Goal: Task Accomplishment & Management: Complete application form

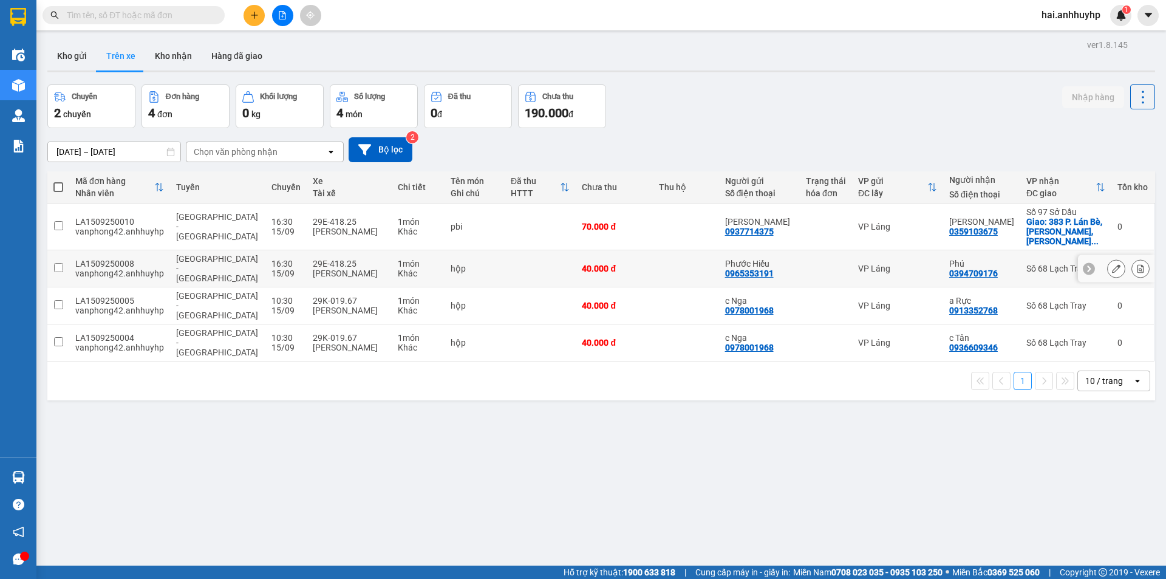
click at [60, 263] on input "checkbox" at bounding box center [58, 267] width 9 height 9
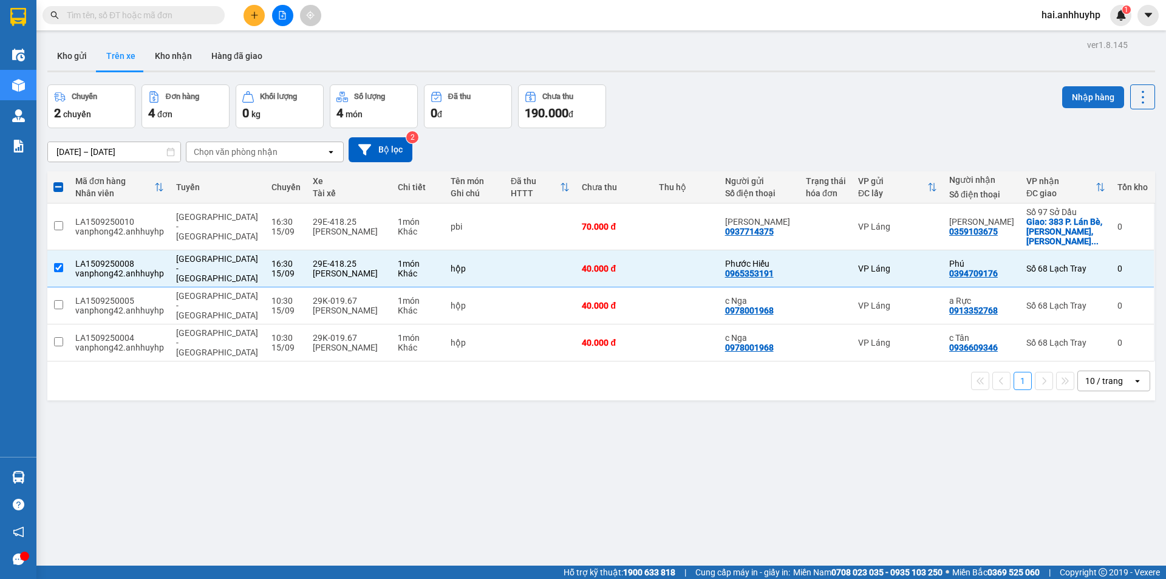
click at [1067, 97] on button "Nhập hàng" at bounding box center [1093, 97] width 62 height 22
checkbox input "false"
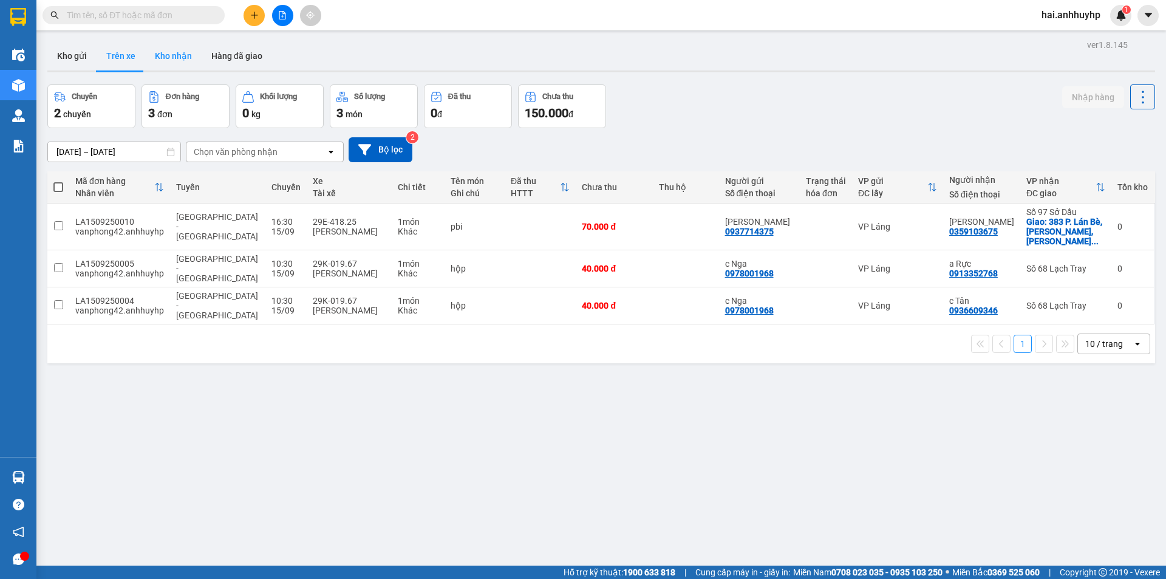
click at [163, 53] on button "Kho nhận" at bounding box center [173, 55] width 56 height 29
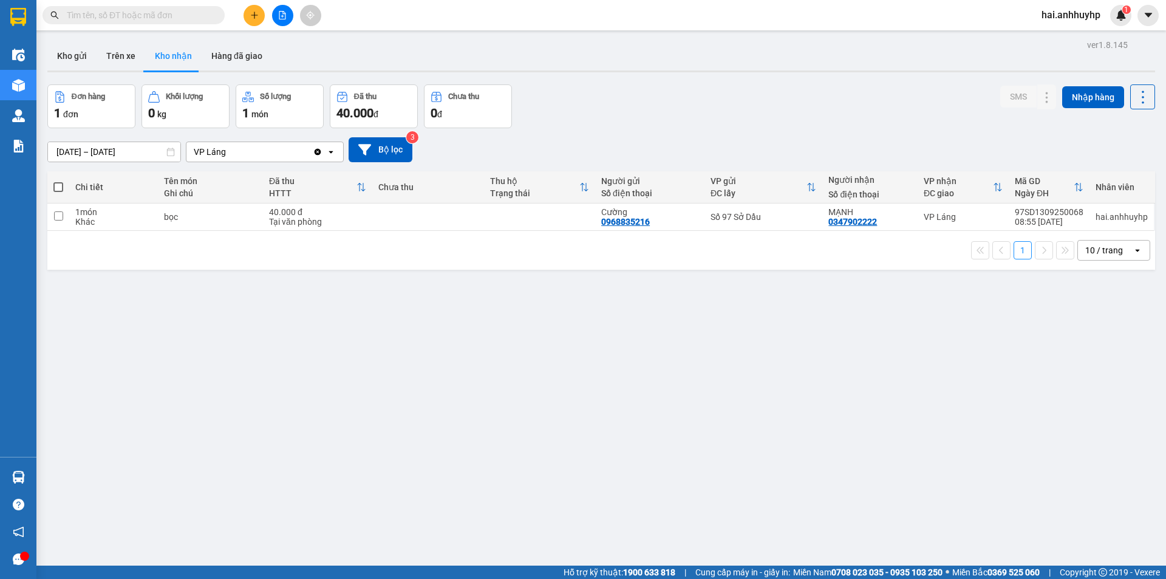
click at [233, 138] on div "[DATE] – [DATE] Press the down arrow key to interact with the calendar and sele…" at bounding box center [601, 149] width 1108 height 25
click at [230, 148] on div "VP Láng" at bounding box center [249, 151] width 126 height 19
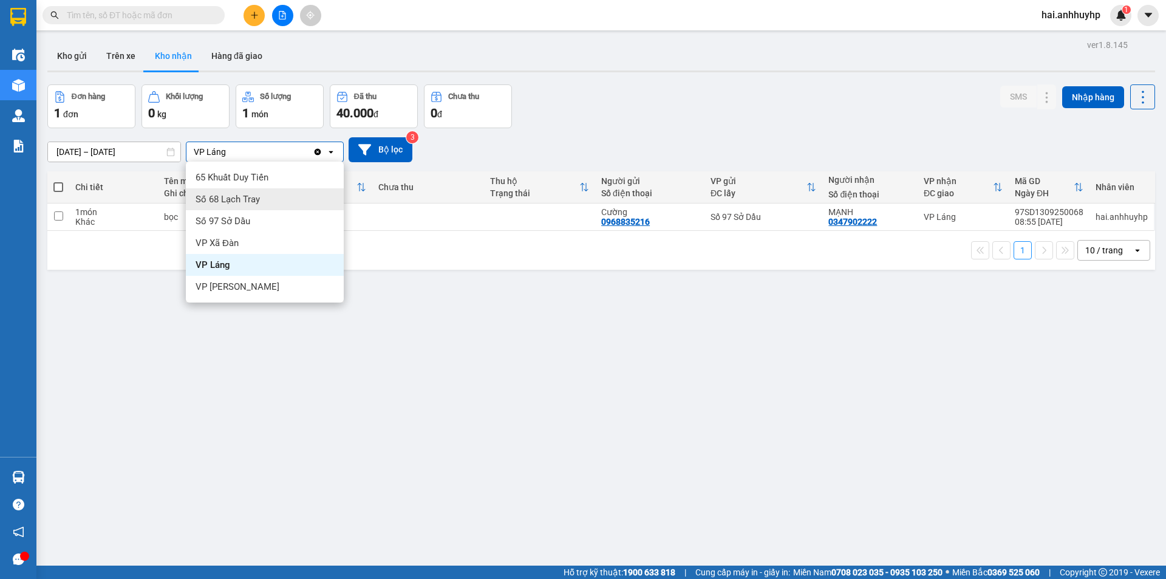
click at [227, 204] on span "Số 68 Lạch Tray" at bounding box center [228, 199] width 64 height 12
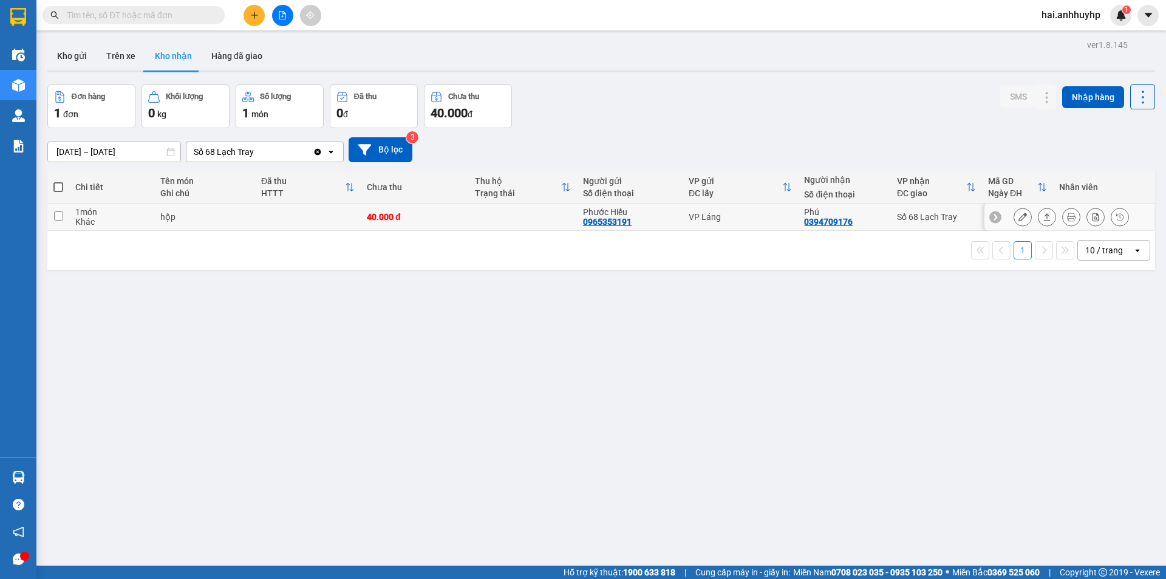
click at [58, 217] on input "checkbox" at bounding box center [58, 215] width 9 height 9
checkbox input "true"
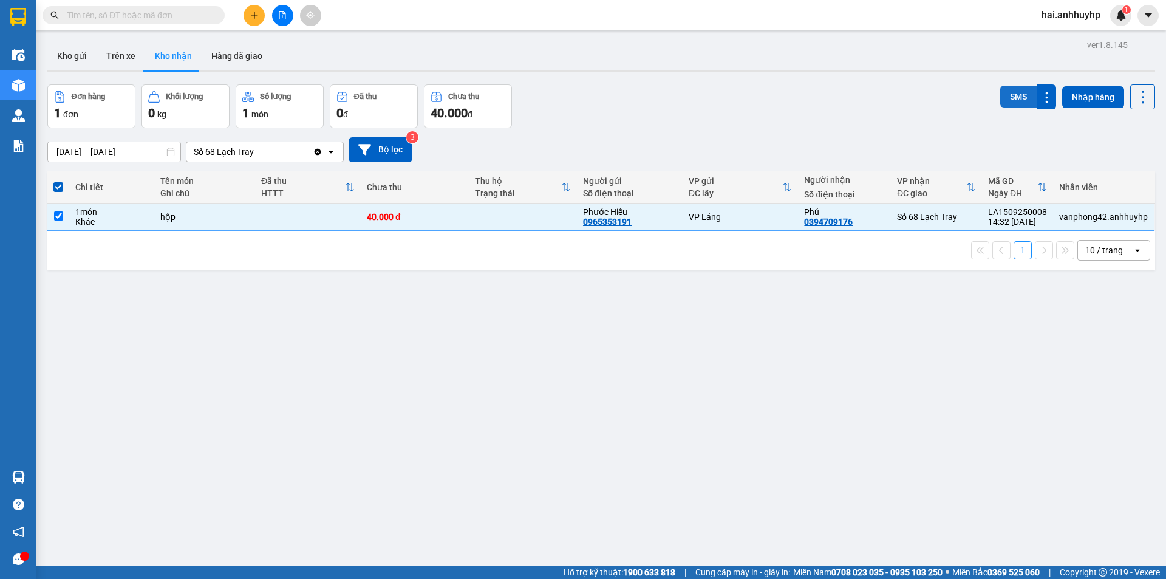
click at [1001, 101] on button "SMS" at bounding box center [1018, 97] width 36 height 22
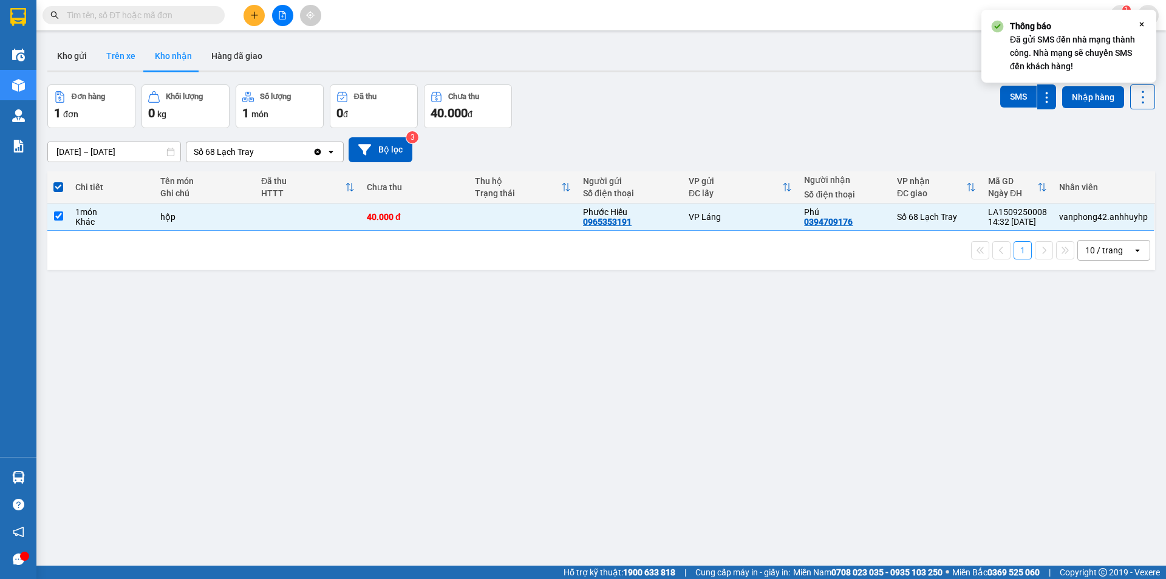
click at [115, 49] on button "Trên xe" at bounding box center [121, 55] width 49 height 29
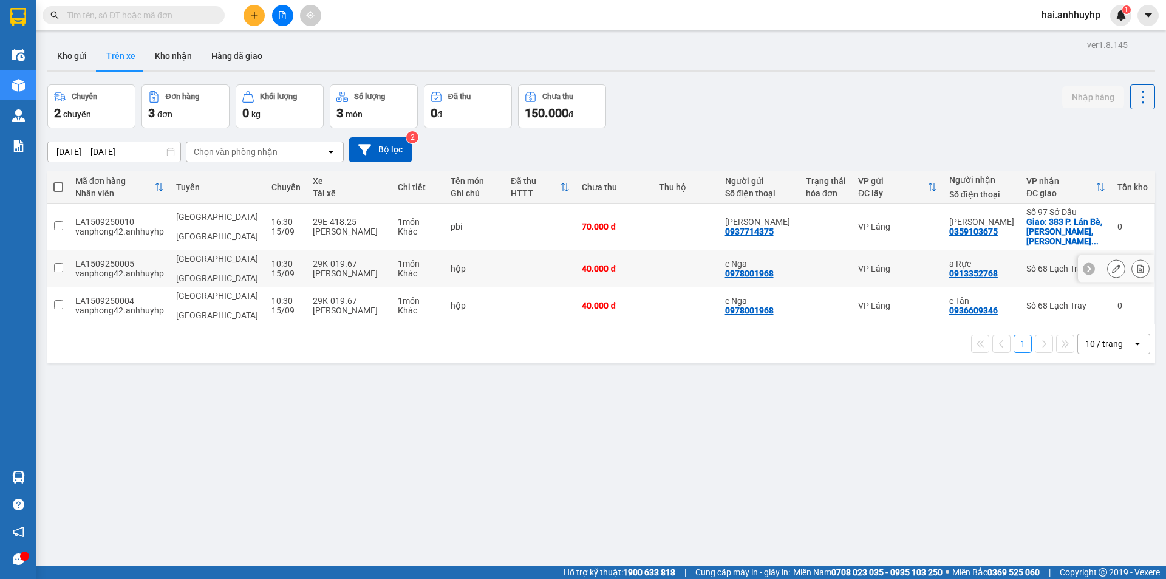
click at [58, 263] on input "checkbox" at bounding box center [58, 267] width 9 height 9
checkbox input "true"
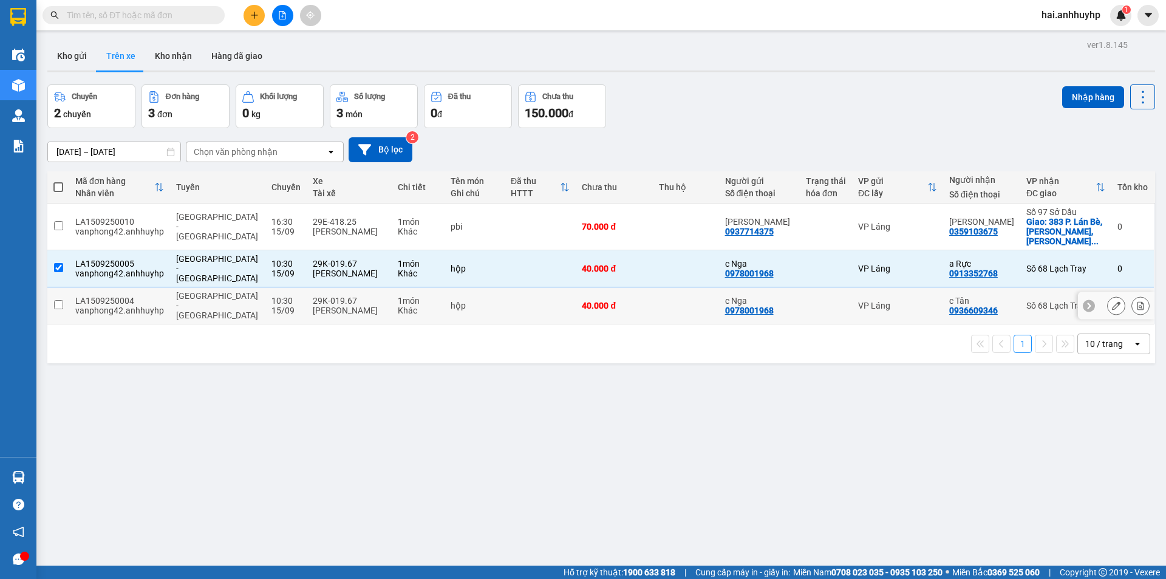
click at [54, 300] on input "checkbox" at bounding box center [58, 304] width 9 height 9
checkbox input "true"
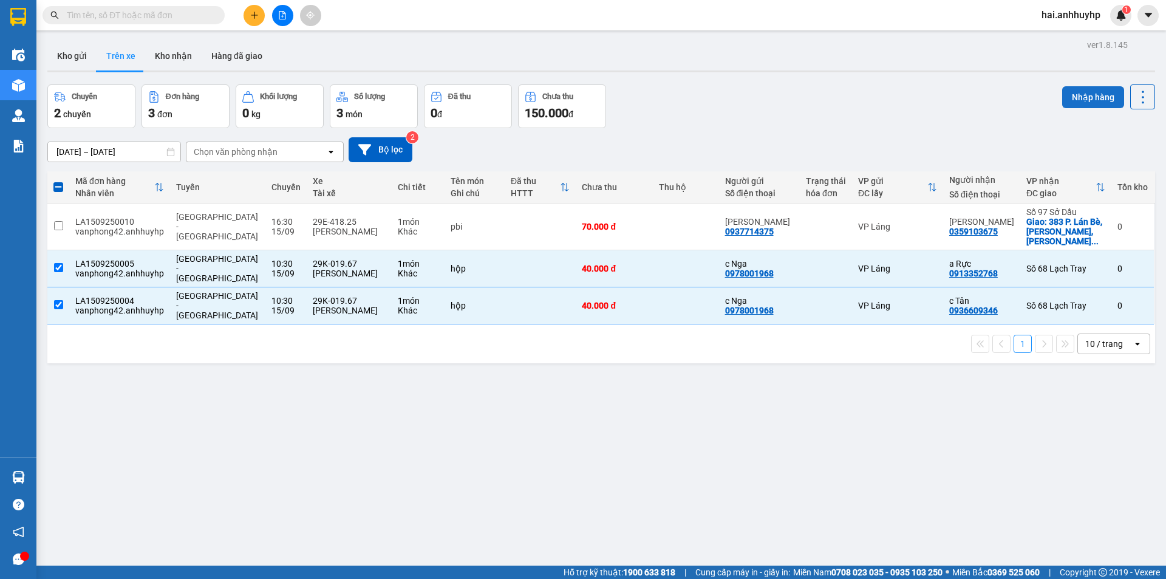
click at [1070, 96] on button "Nhập hàng" at bounding box center [1093, 97] width 62 height 22
checkbox input "false"
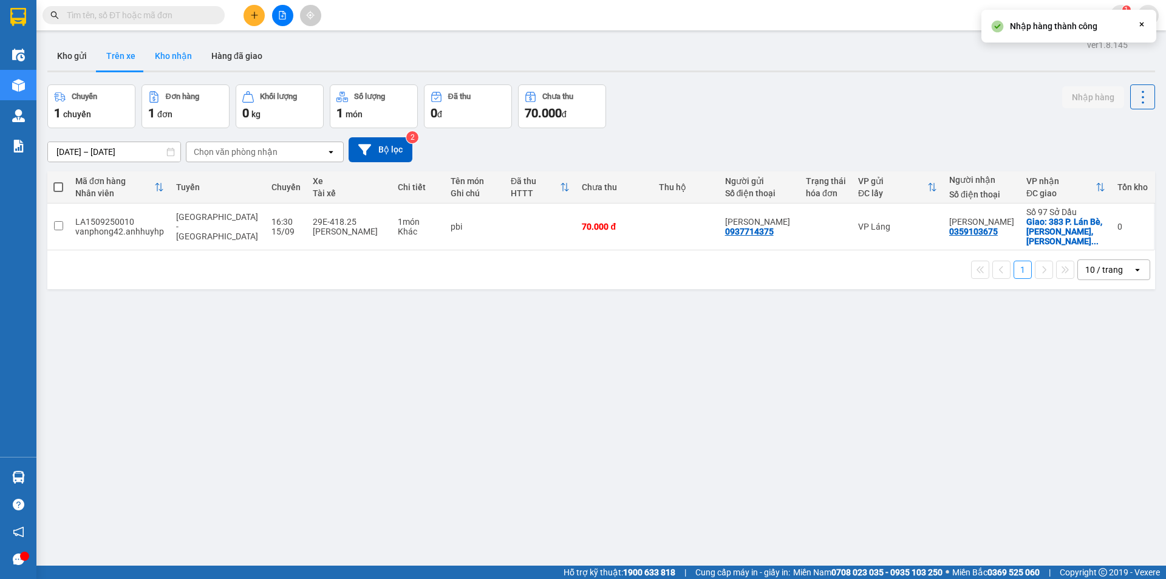
click at [166, 55] on button "Kho nhận" at bounding box center [173, 55] width 56 height 29
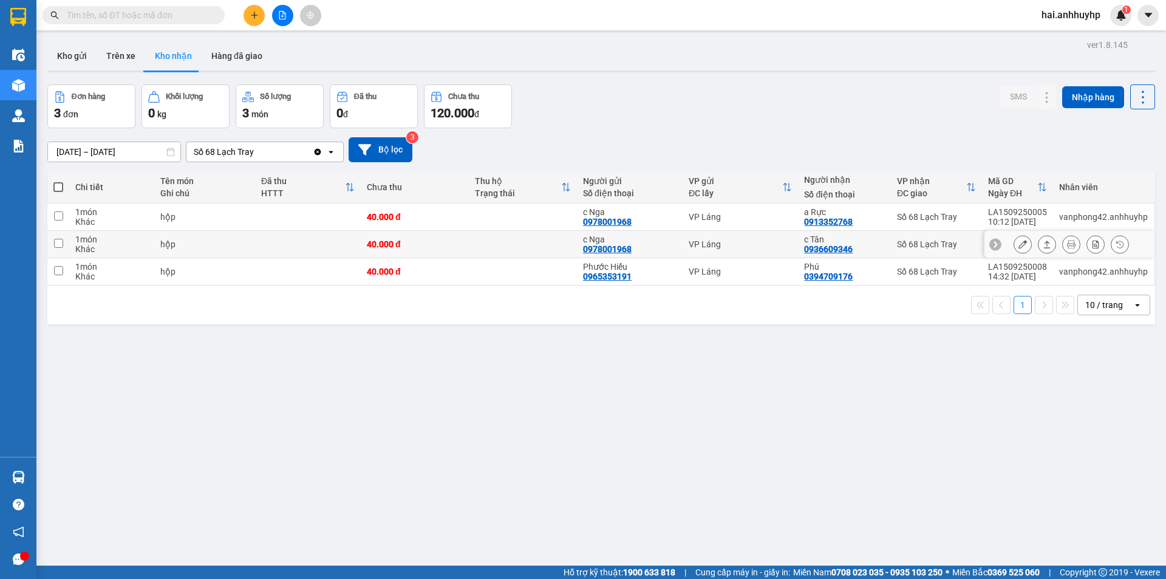
click at [58, 247] on input "checkbox" at bounding box center [58, 243] width 9 height 9
checkbox input "true"
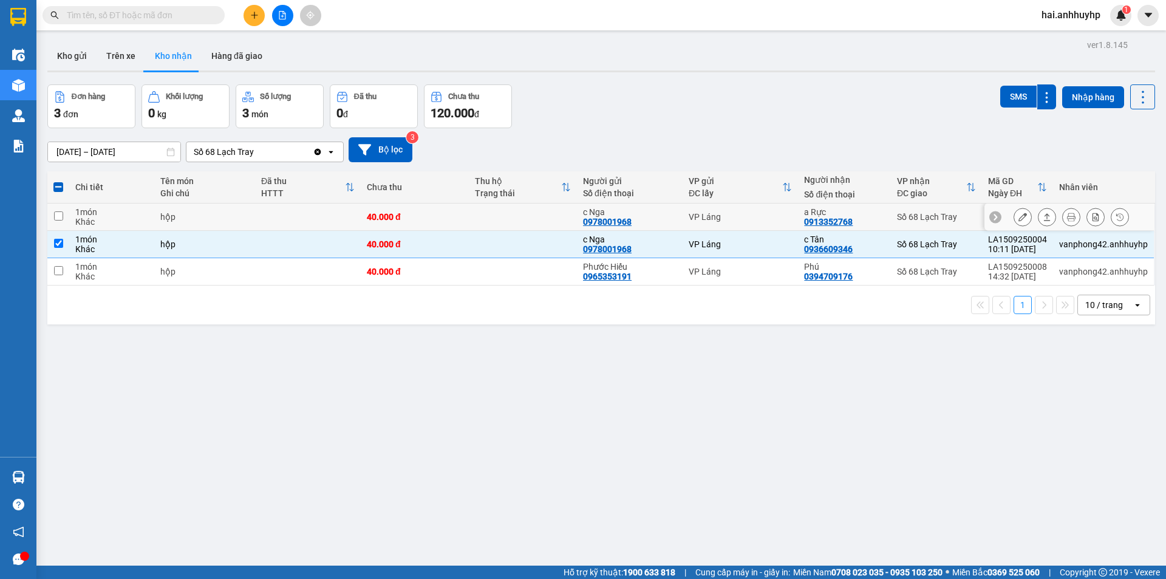
click at [58, 218] on input "checkbox" at bounding box center [58, 215] width 9 height 9
checkbox input "true"
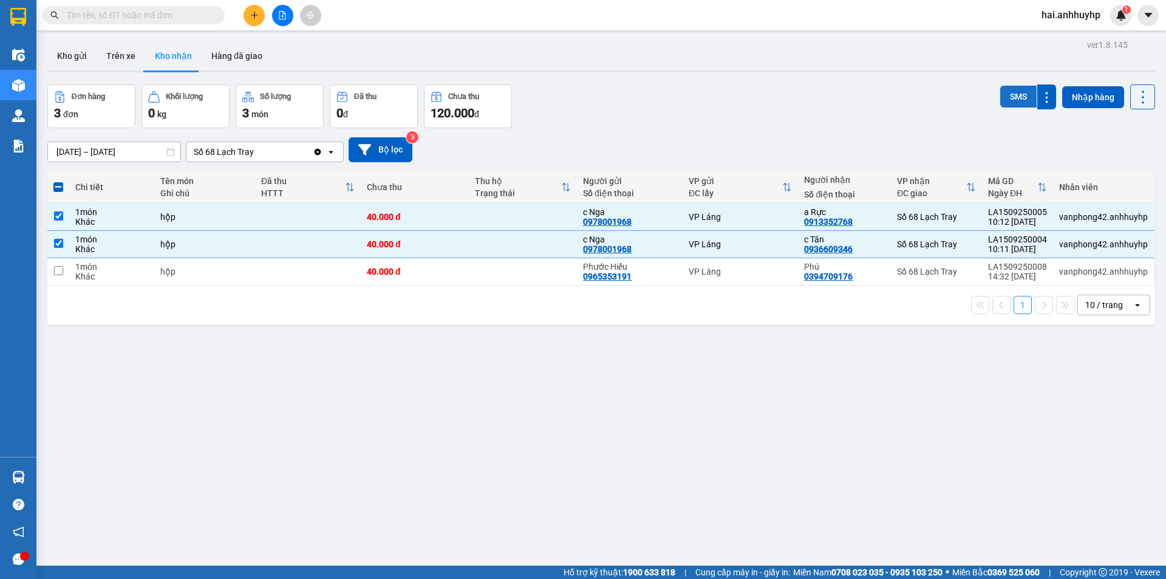
click at [1013, 99] on button "SMS" at bounding box center [1018, 97] width 36 height 22
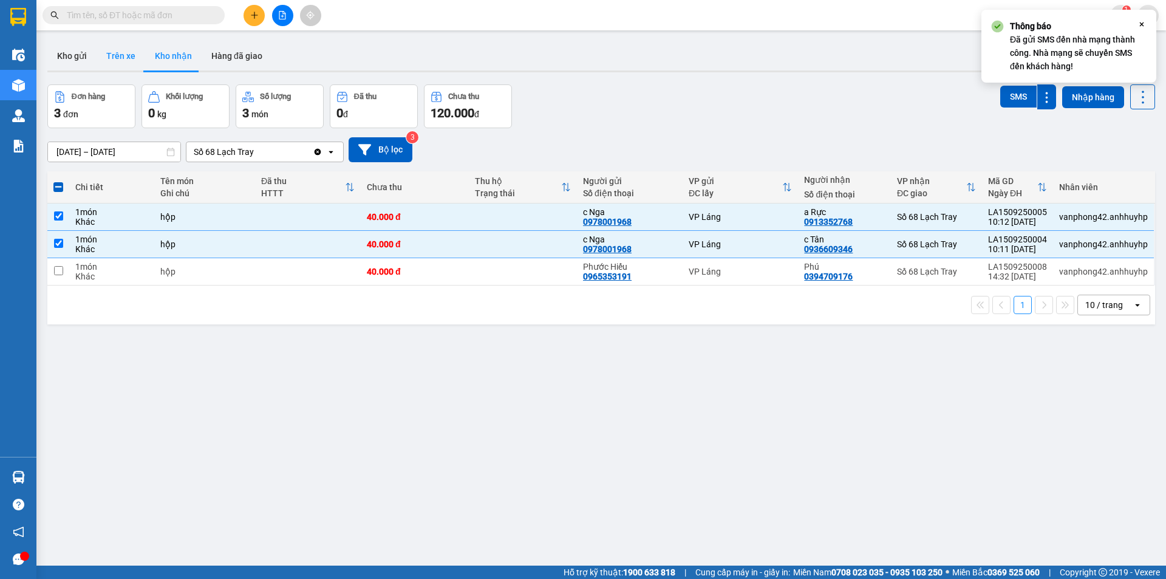
click at [124, 55] on button "Trên xe" at bounding box center [121, 55] width 49 height 29
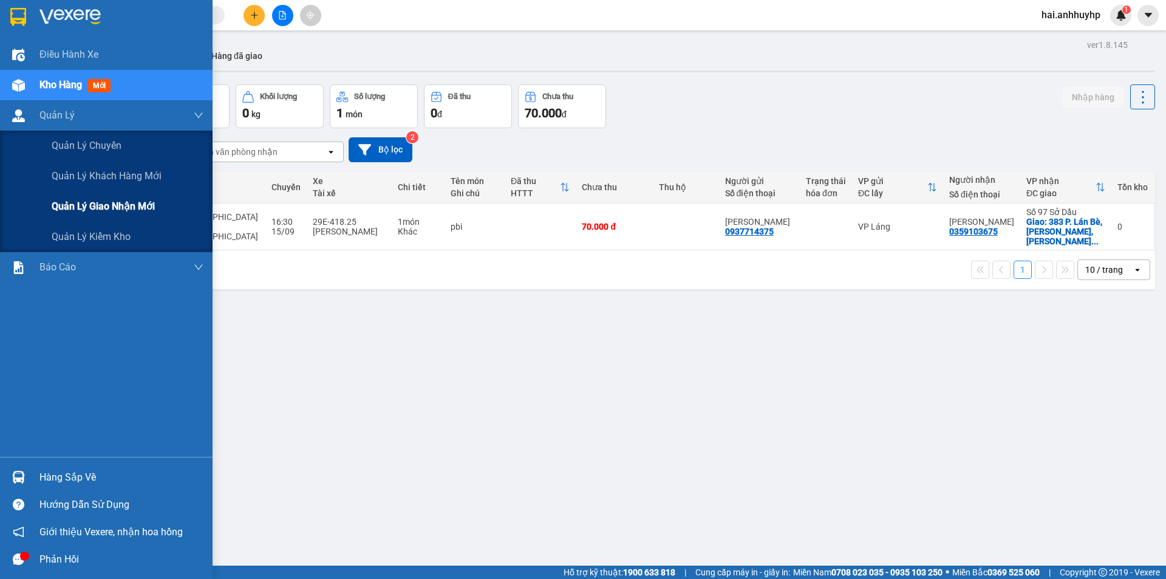
click at [81, 203] on span "Quản lý giao nhận mới" at bounding box center [103, 206] width 103 height 15
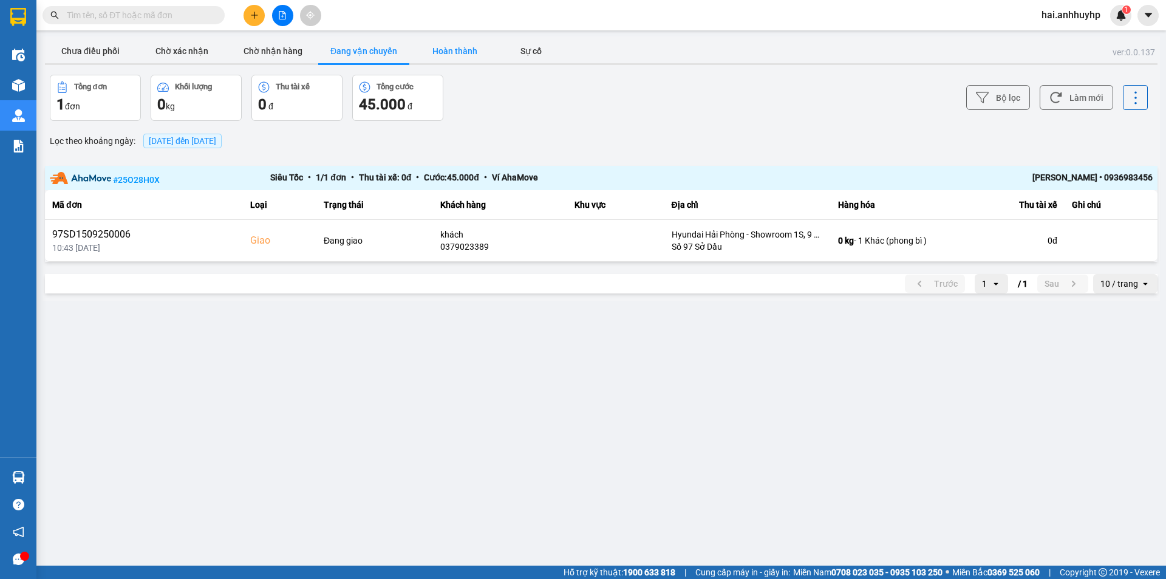
click at [448, 50] on button "Hoàn thành" at bounding box center [454, 51] width 91 height 24
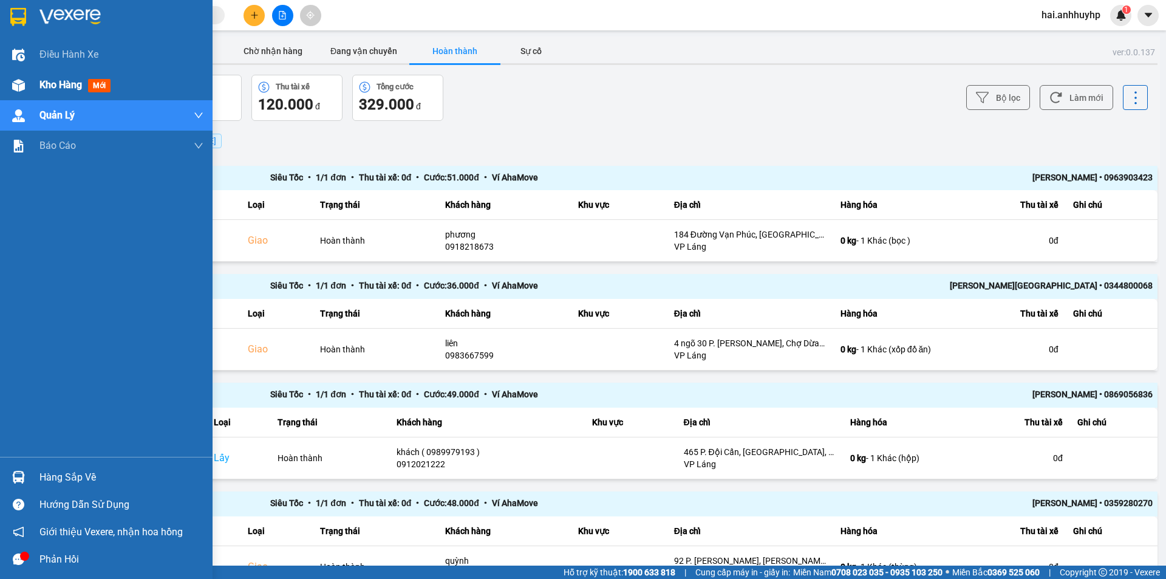
click at [19, 82] on img at bounding box center [18, 85] width 13 height 13
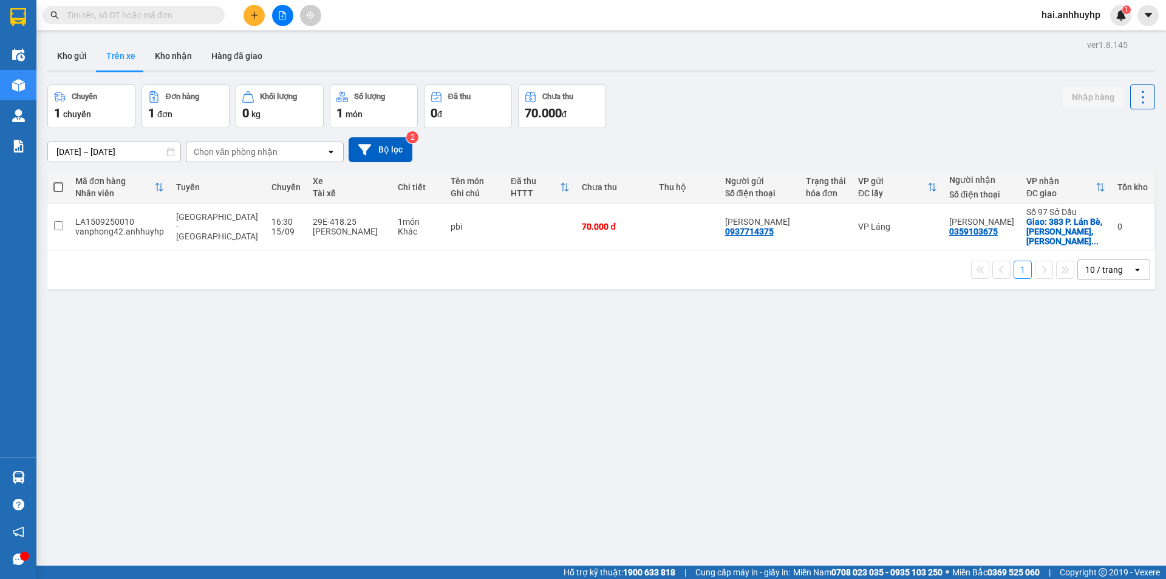
click at [59, 187] on span at bounding box center [58, 187] width 10 height 10
click at [58, 181] on input "checkbox" at bounding box center [58, 181] width 0 height 0
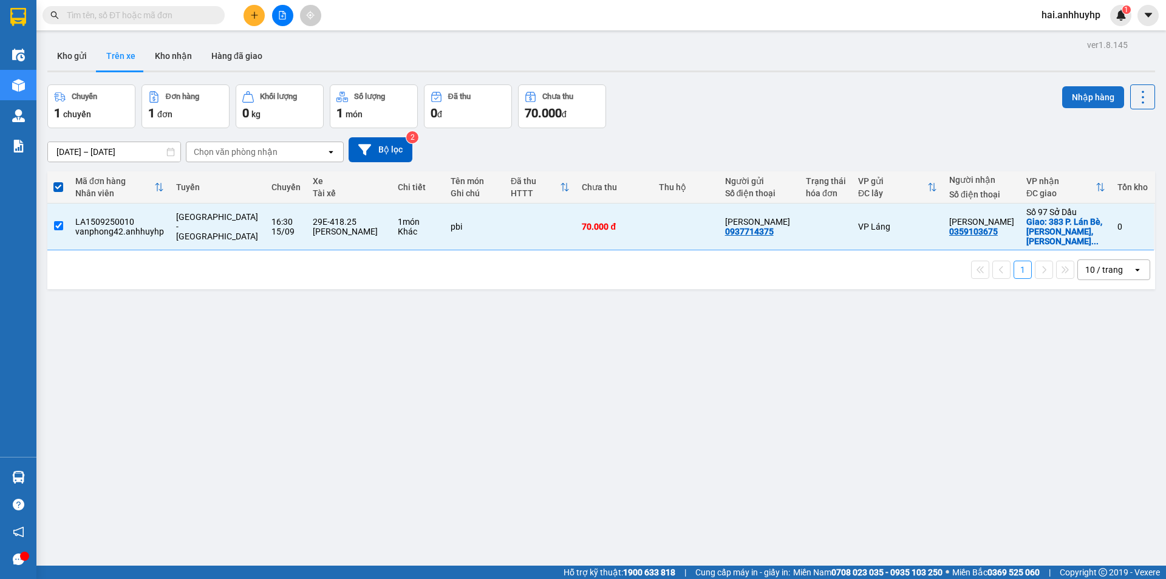
click at [1079, 99] on button "Nhập hàng" at bounding box center [1093, 97] width 62 height 22
checkbox input "false"
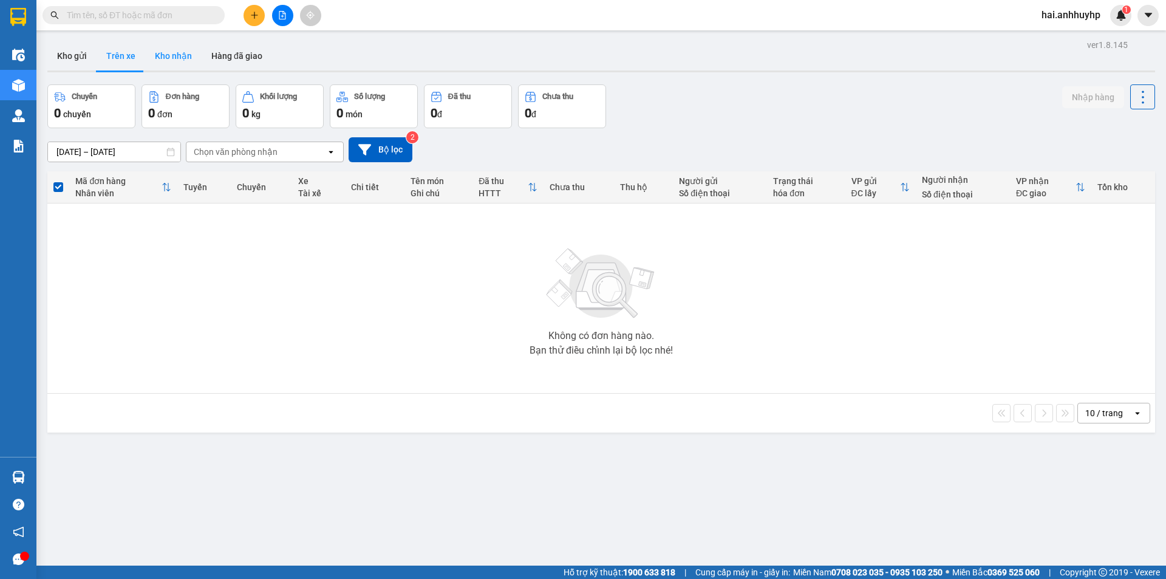
click at [171, 56] on button "Kho nhận" at bounding box center [173, 55] width 56 height 29
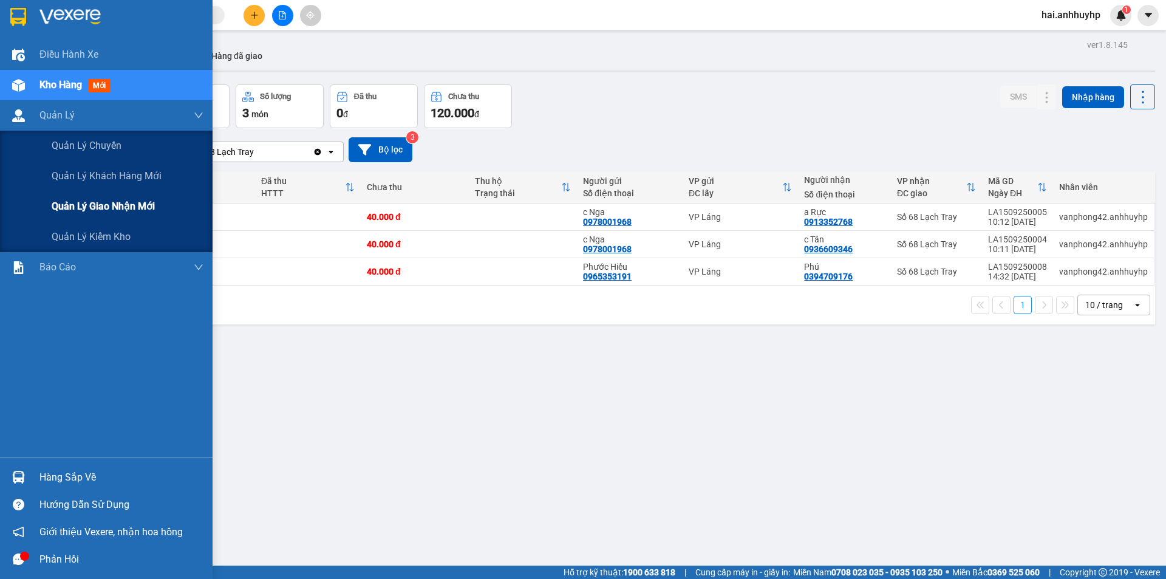
click at [95, 200] on span "Quản lý giao nhận mới" at bounding box center [103, 206] width 103 height 15
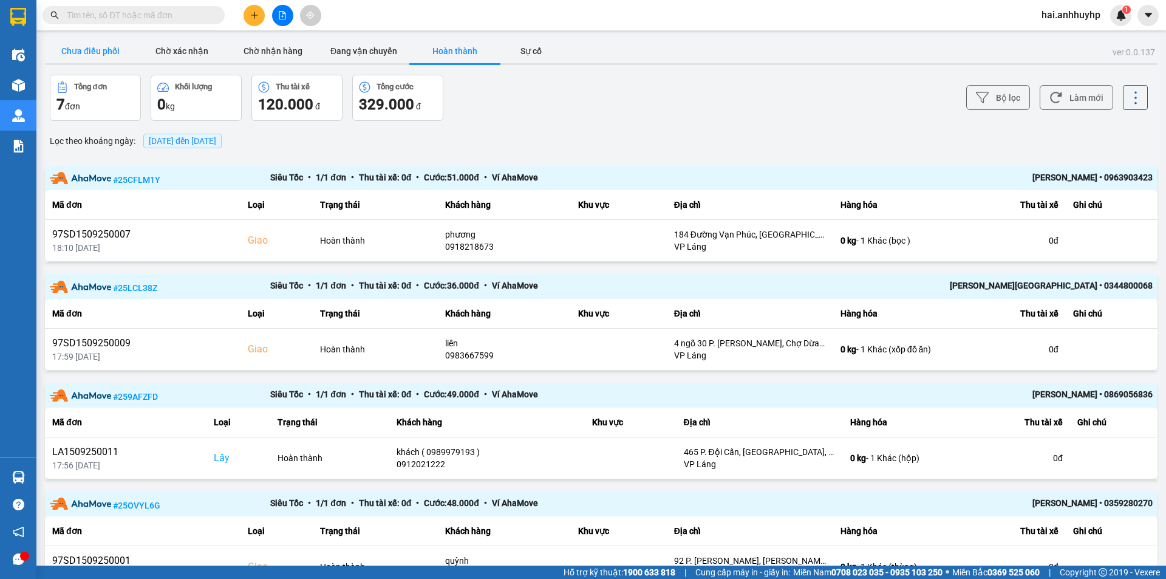
click at [126, 54] on button "Chưa điều phối" at bounding box center [90, 51] width 91 height 24
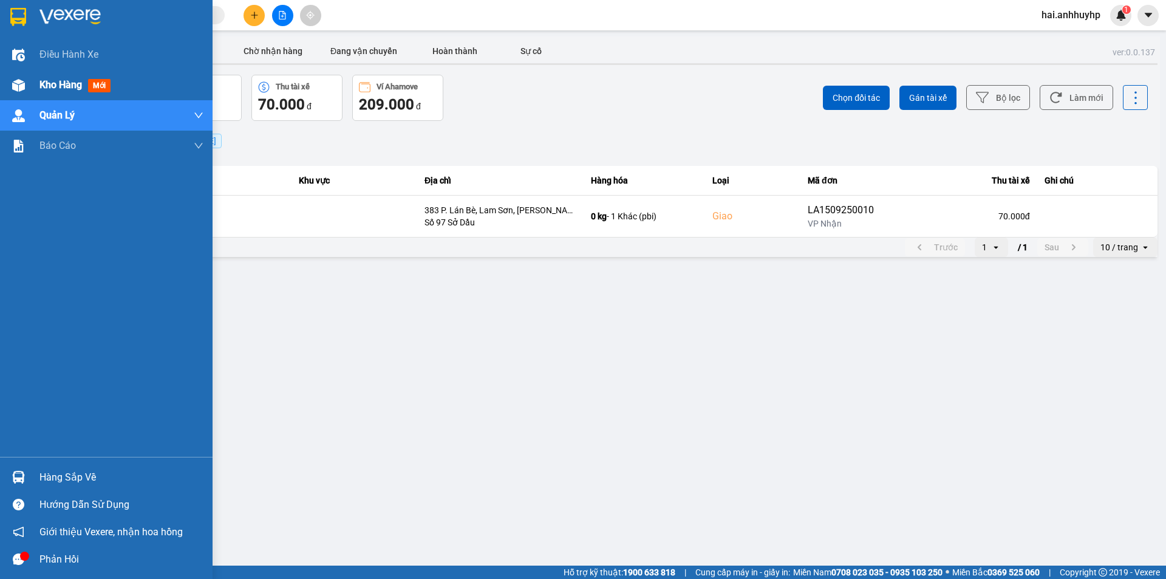
click at [36, 84] on div "Kho hàng mới" at bounding box center [106, 85] width 213 height 30
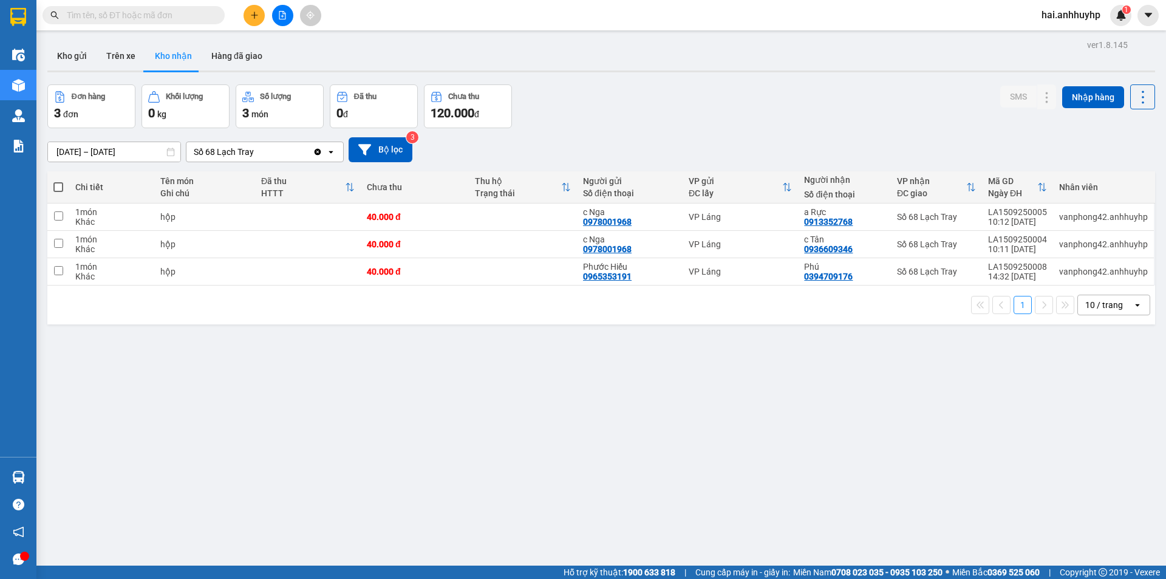
click at [267, 147] on div "Số 68 Lạch Tray" at bounding box center [249, 151] width 126 height 19
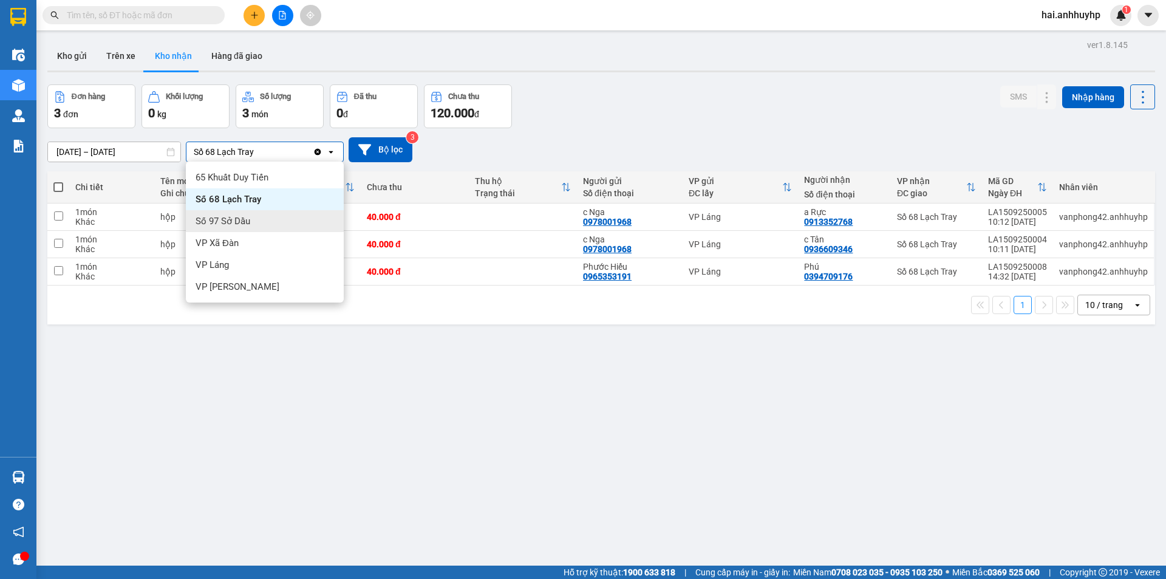
click at [241, 221] on span "Số 97 Sở Dầu" at bounding box center [223, 221] width 55 height 12
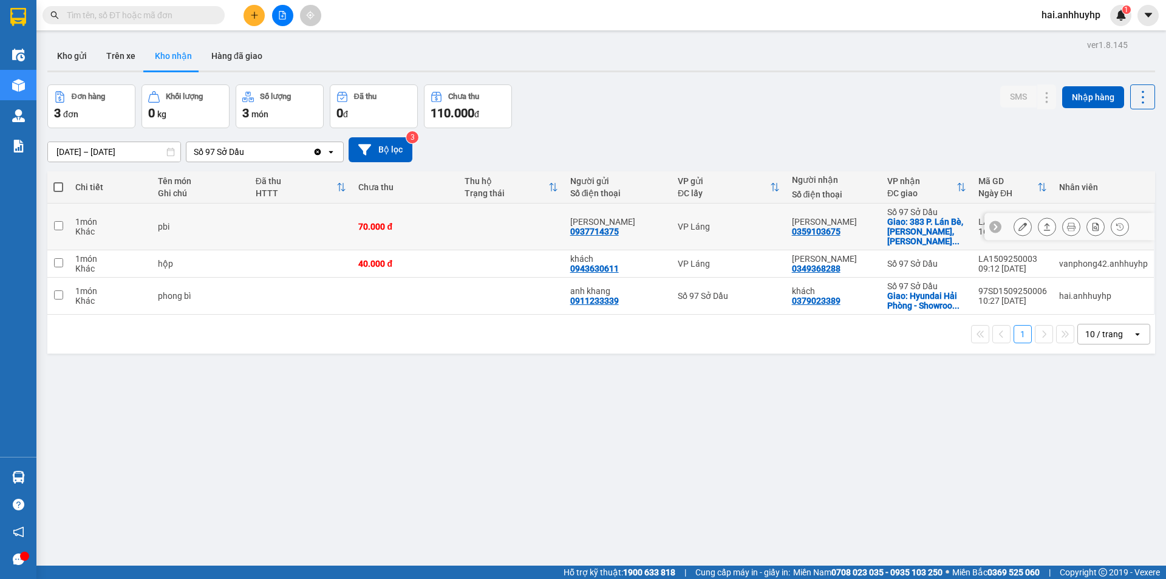
click at [1018, 225] on icon at bounding box center [1022, 226] width 9 height 9
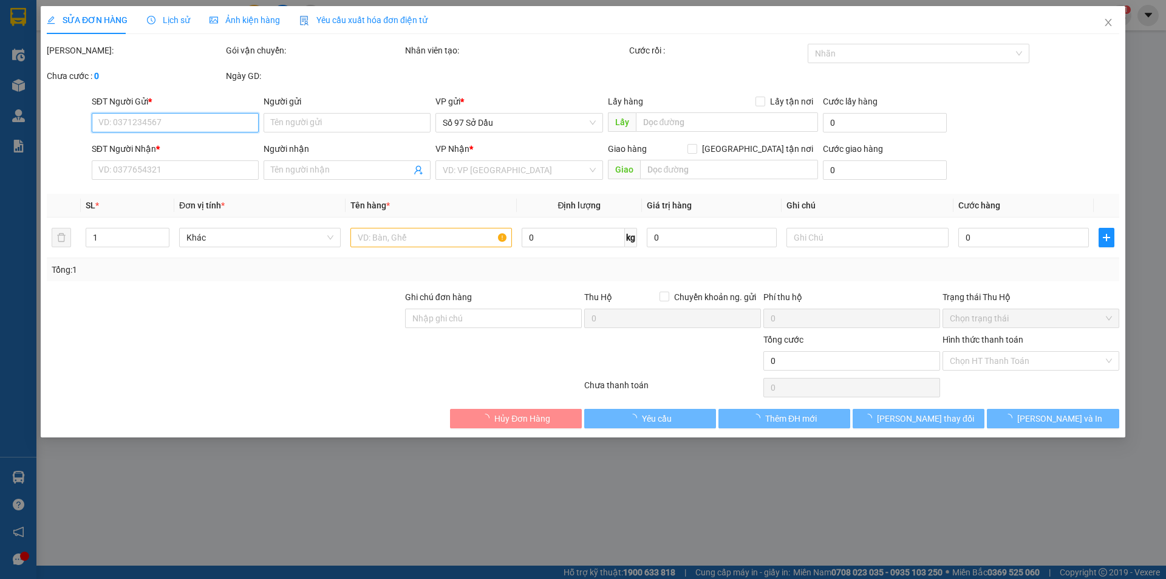
type input "0937714375"
type input "[PERSON_NAME]"
type input "0359103675"
type input "[PERSON_NAME]"
checkbox input "true"
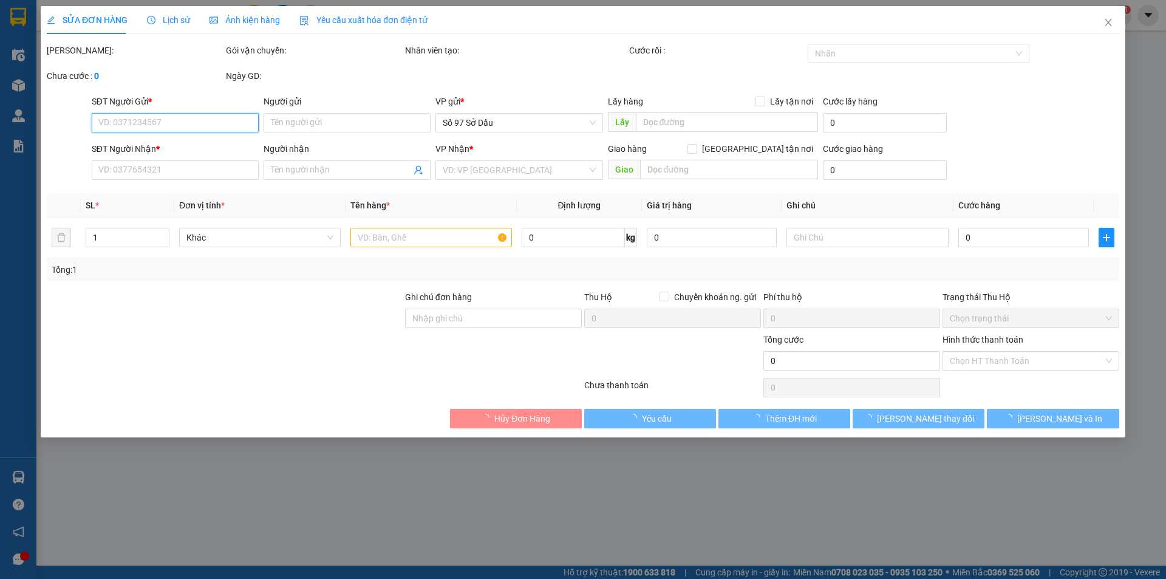
type input "383 P. Lán Bè, Lam Sơn, [PERSON_NAME], Hải Phòng 180000, [GEOGRAPHIC_DATA]"
type input "70.000"
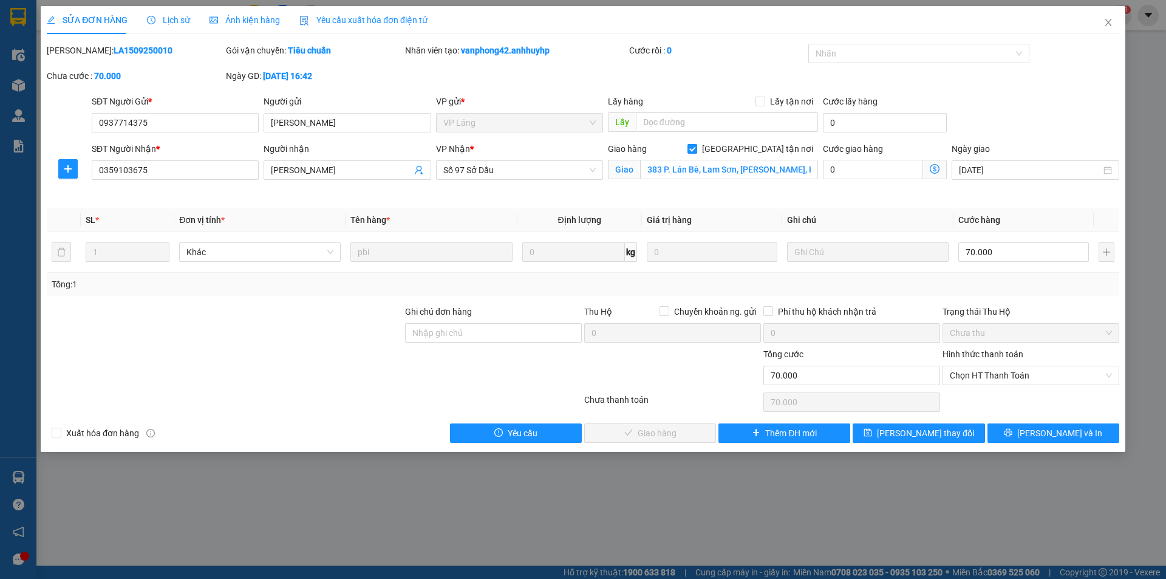
click at [696, 150] on input "[GEOGRAPHIC_DATA] tận nơi" at bounding box center [691, 148] width 9 height 9
checkbox input "false"
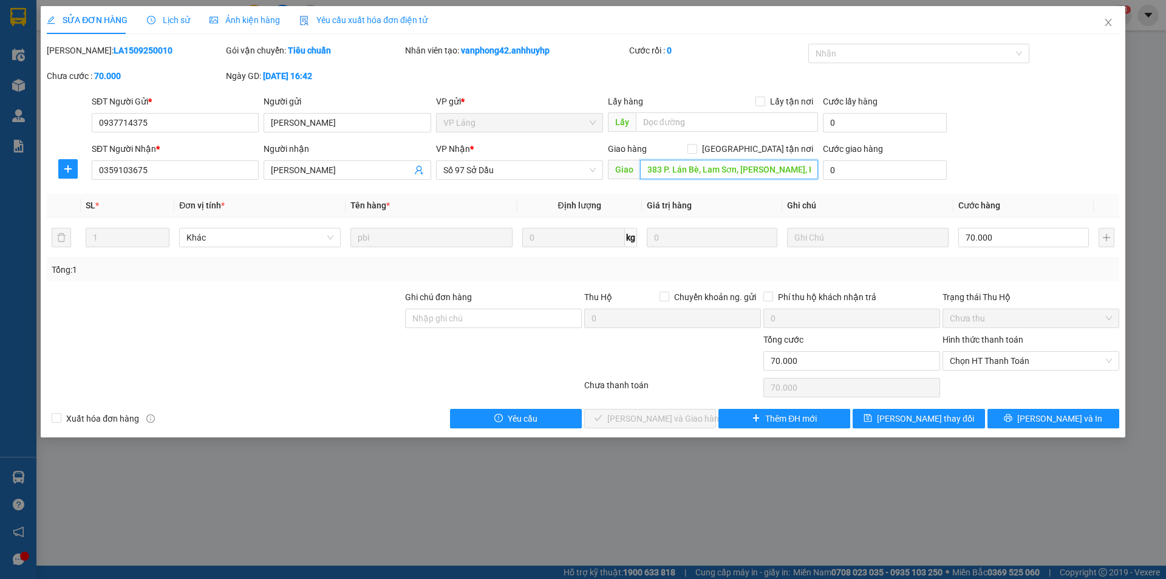
click at [752, 171] on input "383 P. Lán Bè, Lam Sơn, [PERSON_NAME], Hải Phòng 180000, [GEOGRAPHIC_DATA]" at bounding box center [729, 169] width 178 height 19
click at [1007, 237] on input "70.000" at bounding box center [1023, 237] width 131 height 19
type input "3"
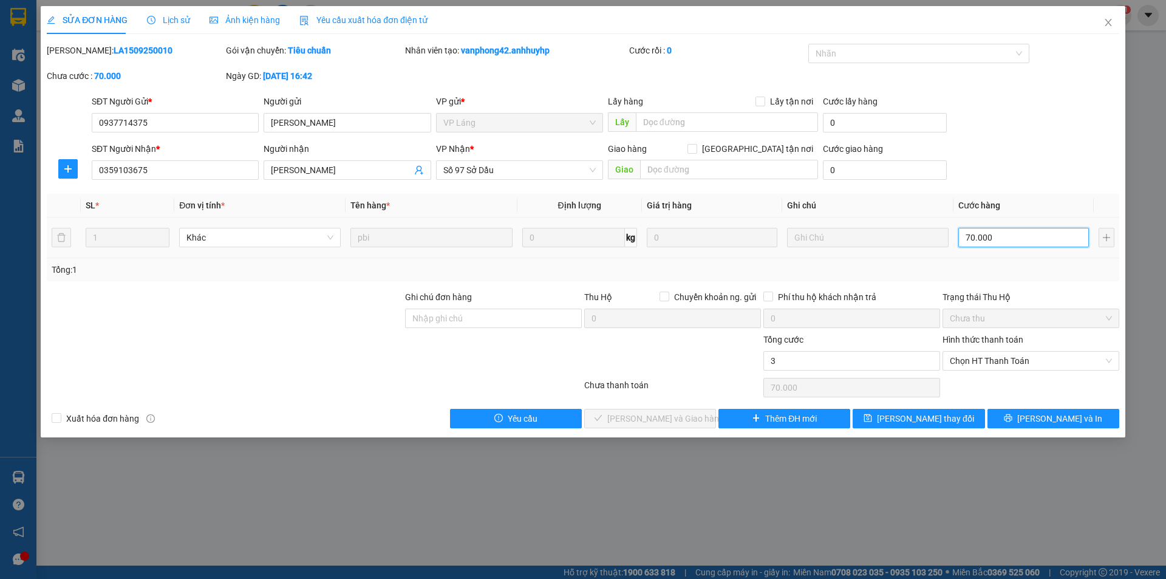
type input "3"
type input "30"
type input "300"
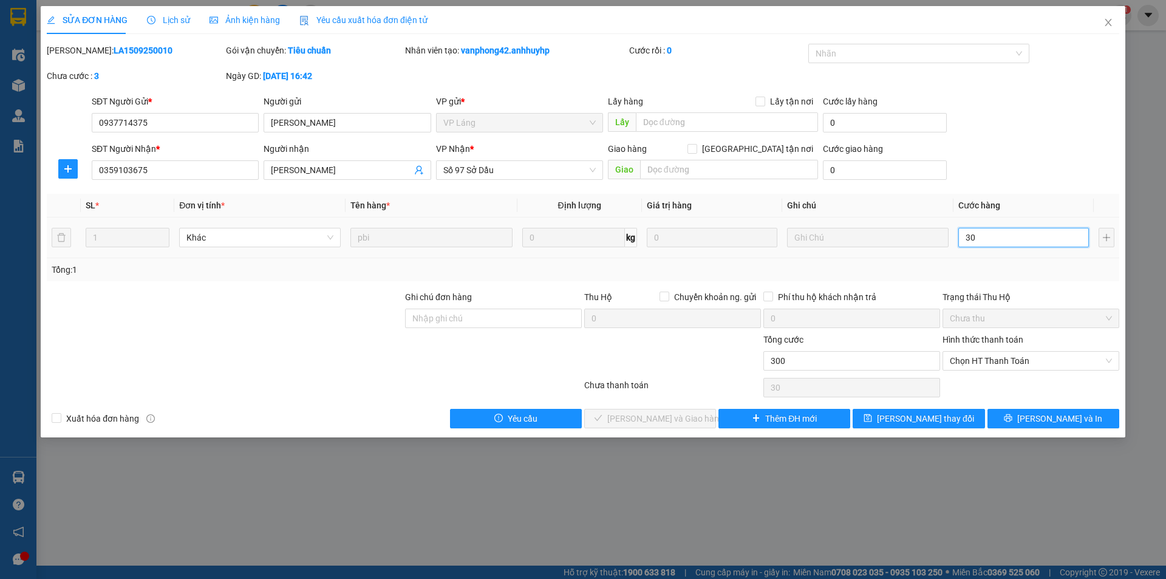
type input "300"
type input "3.000"
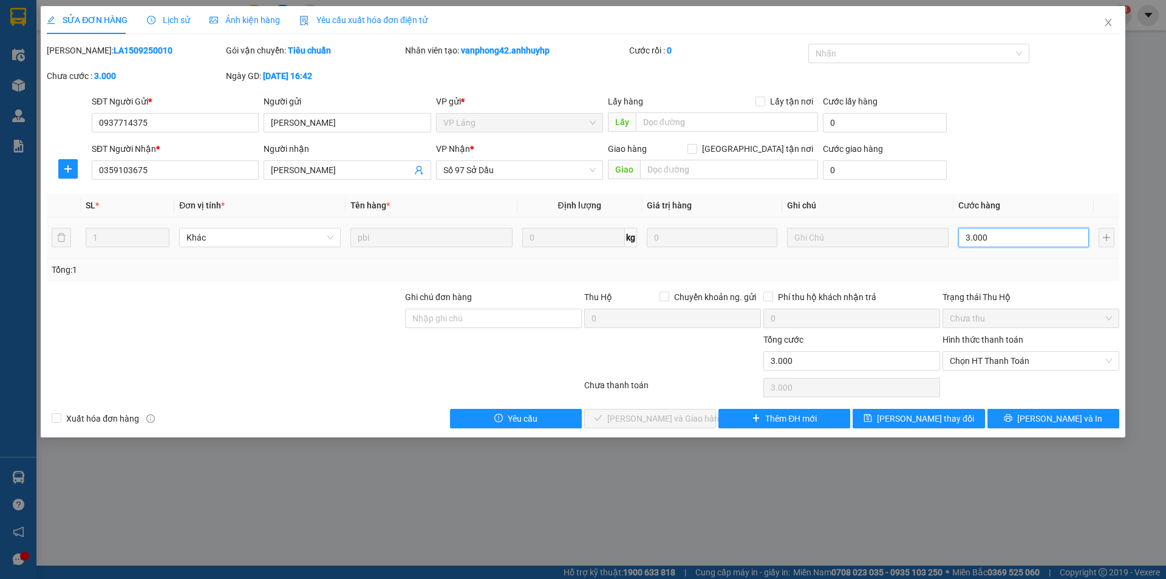
type input "30.000"
click at [925, 422] on span "[PERSON_NAME] thay đổi" at bounding box center [925, 418] width 97 height 13
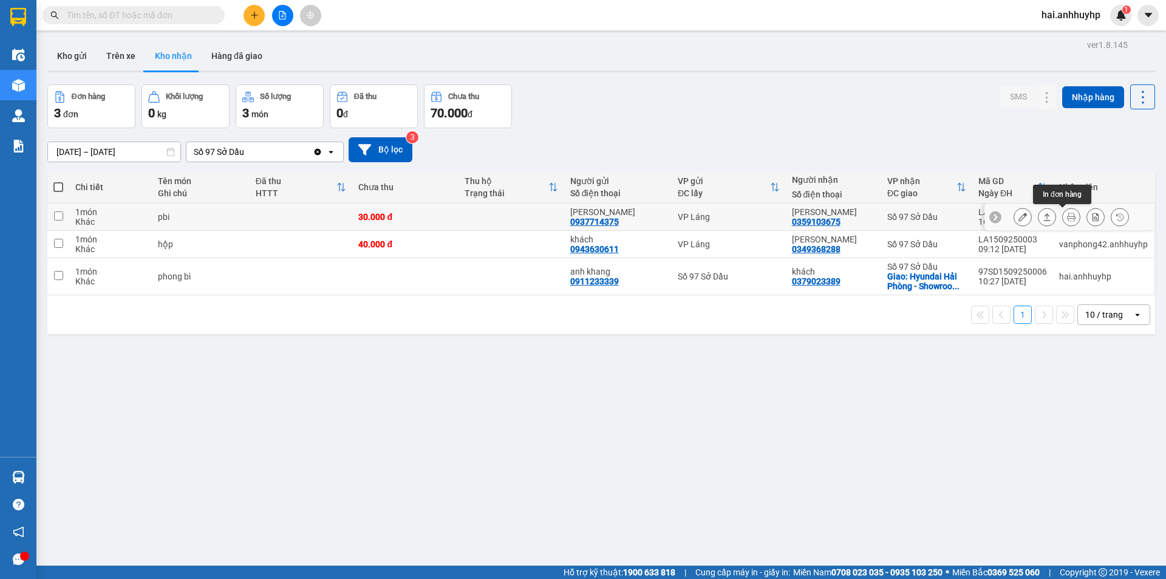
click at [1067, 219] on icon at bounding box center [1071, 217] width 9 height 9
click at [1043, 219] on icon at bounding box center [1047, 217] width 9 height 9
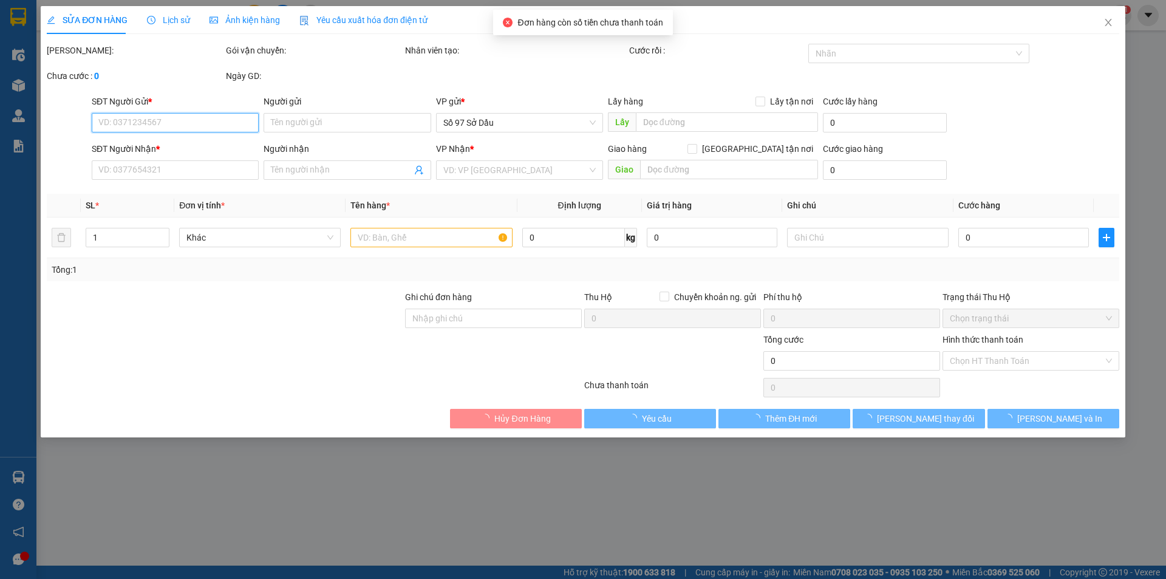
type input "0937714375"
type input "[PERSON_NAME]"
type input "0359103675"
type input "[PERSON_NAME]"
type input "30.000"
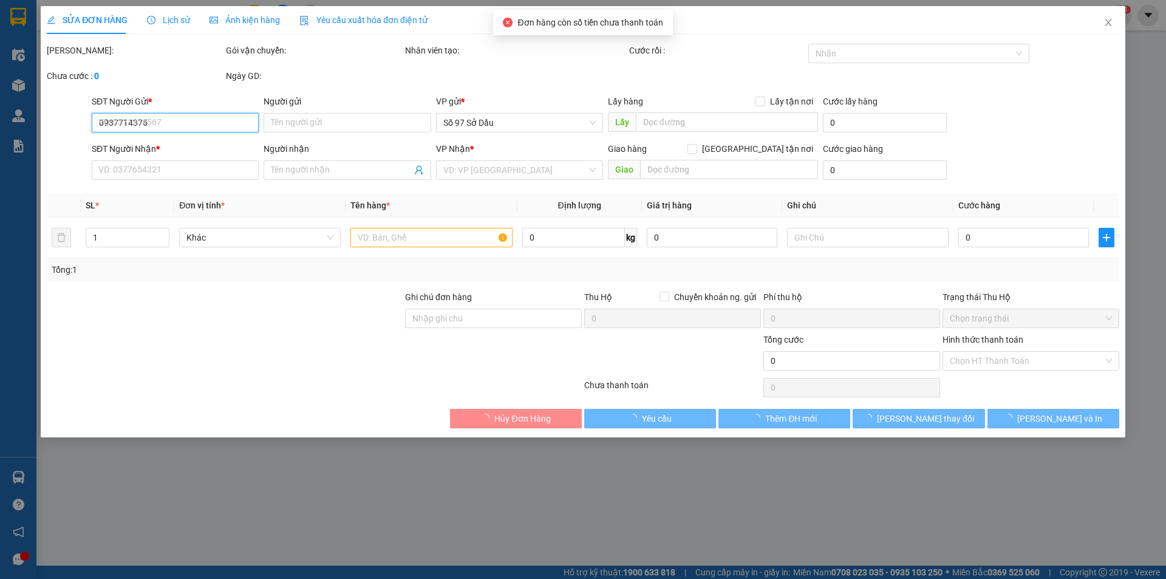
type input "30.000"
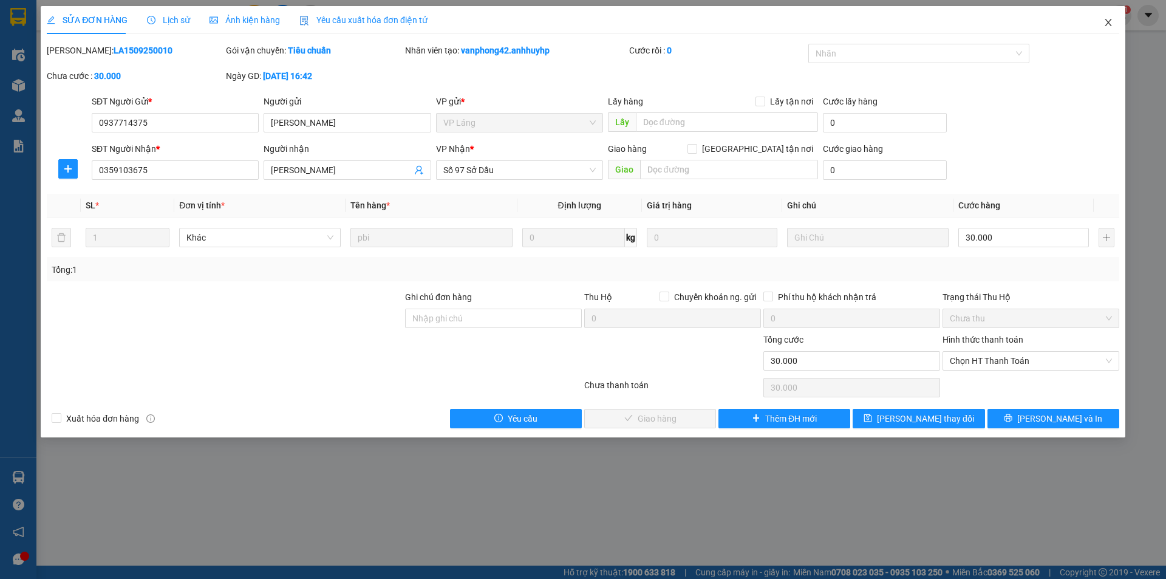
click at [1113, 25] on span "Close" at bounding box center [1108, 23] width 34 height 34
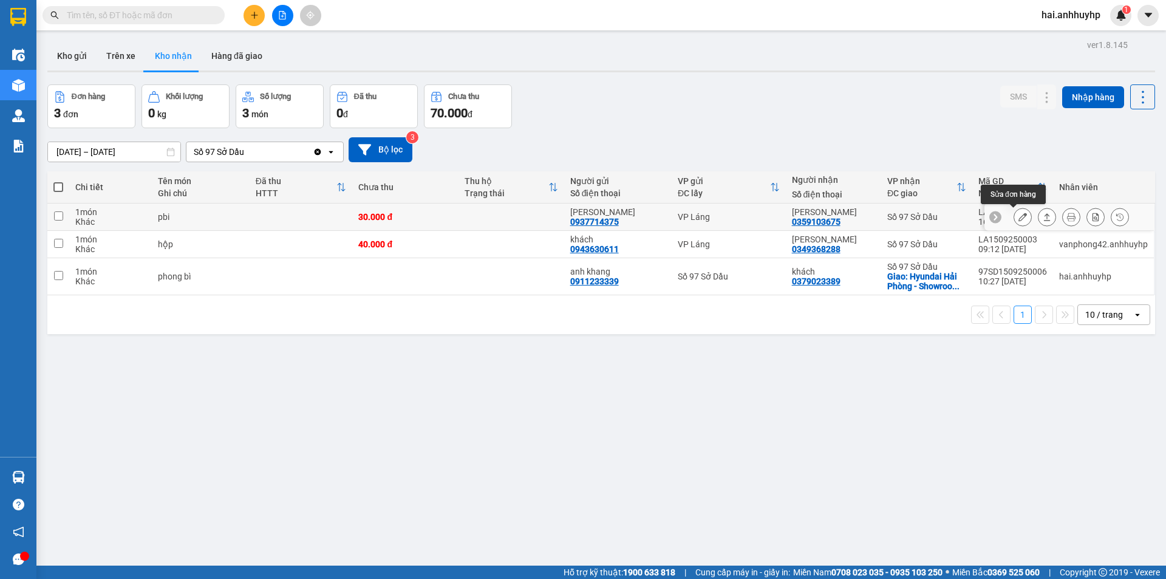
click at [1018, 217] on icon at bounding box center [1022, 217] width 9 height 9
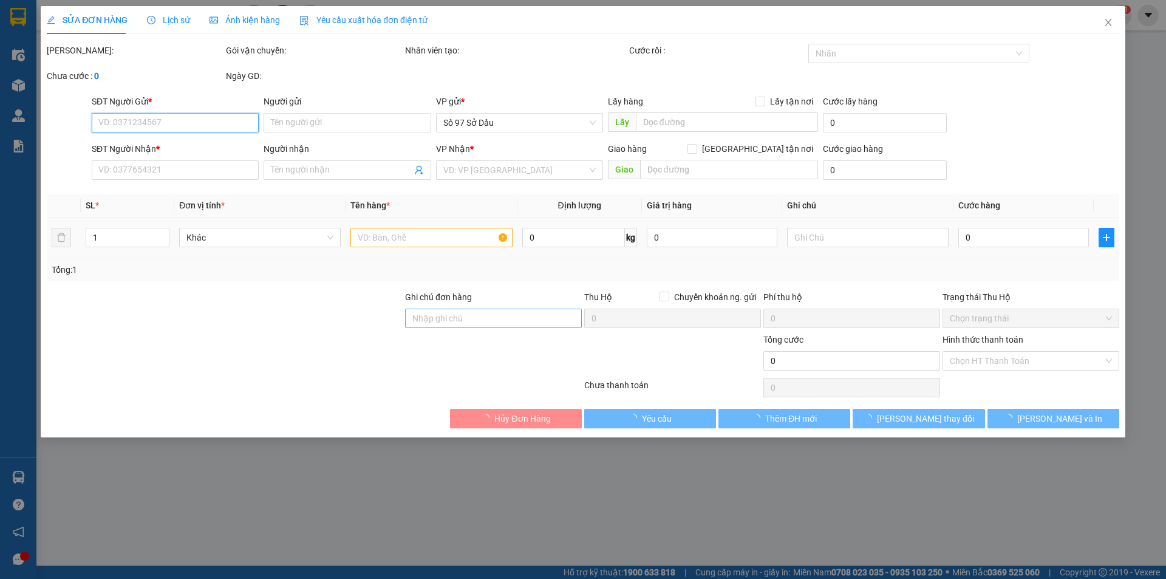
type input "0937714375"
type input "[PERSON_NAME]"
type input "0359103675"
type input "[PERSON_NAME]"
type input "30.000"
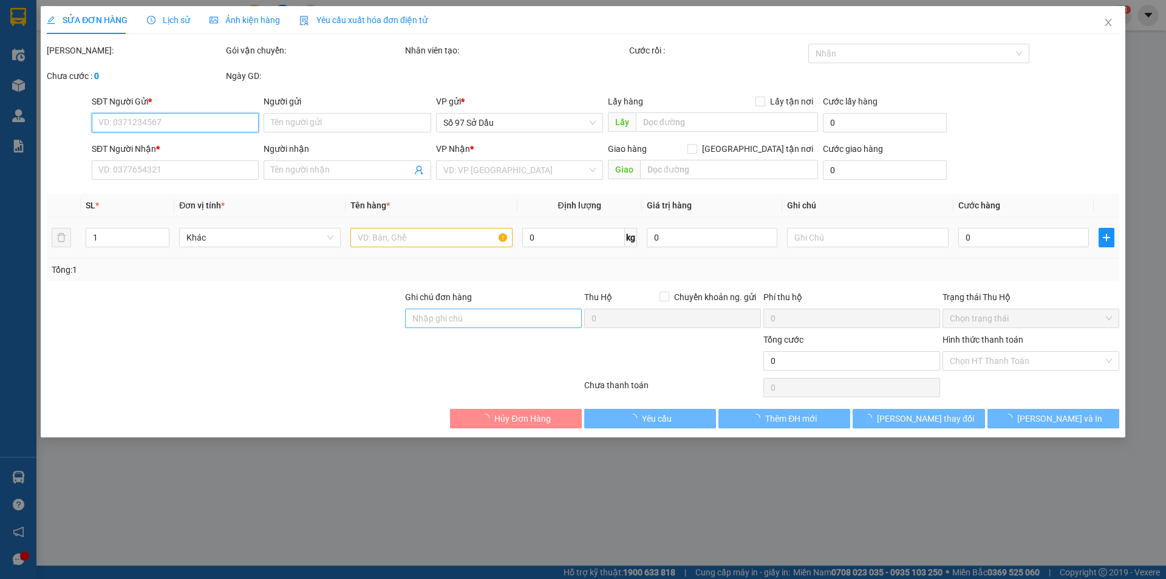
type input "30.000"
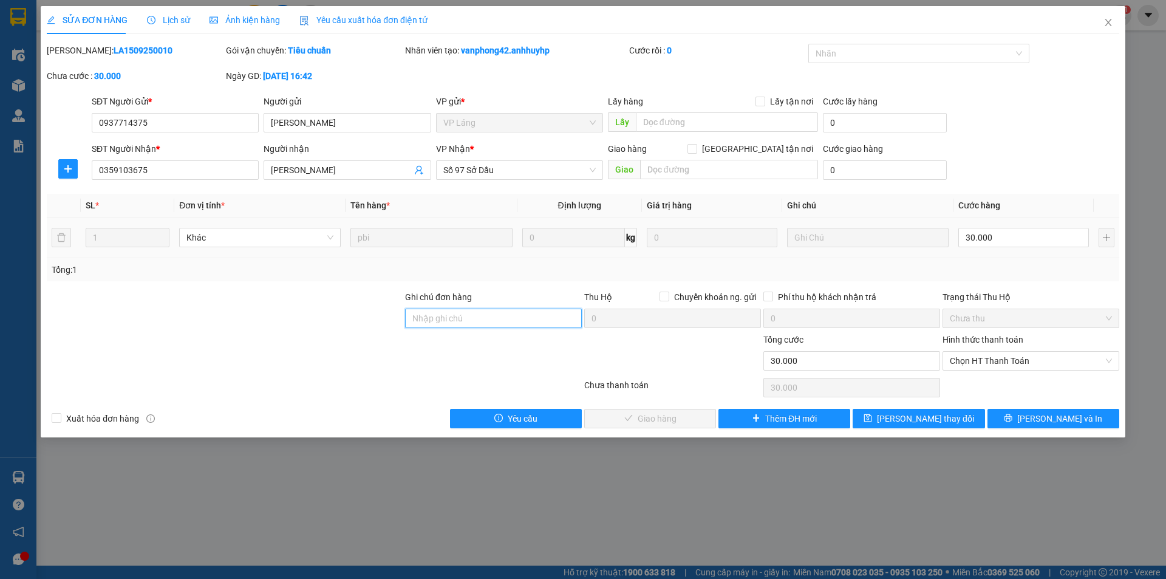
click at [455, 318] on input "Ghi chú đơn hàng" at bounding box center [493, 317] width 177 height 19
type input "k"
type input "sửa để ship ngoài"
click at [875, 422] on button "[PERSON_NAME] thay đổi" at bounding box center [918, 418] width 132 height 19
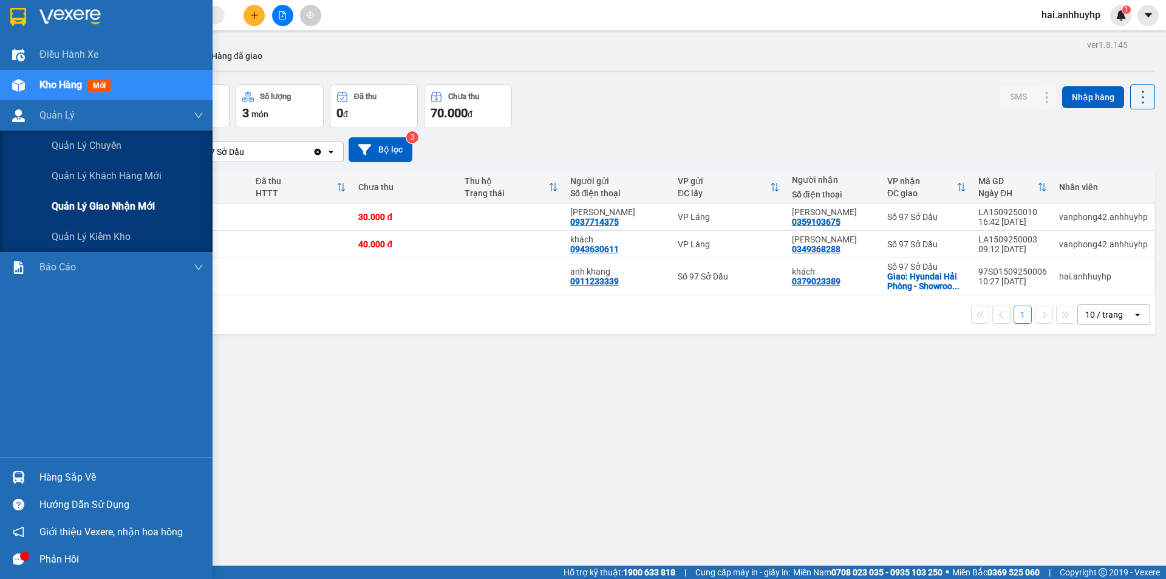
click at [67, 205] on span "Quản lý giao nhận mới" at bounding box center [103, 206] width 103 height 15
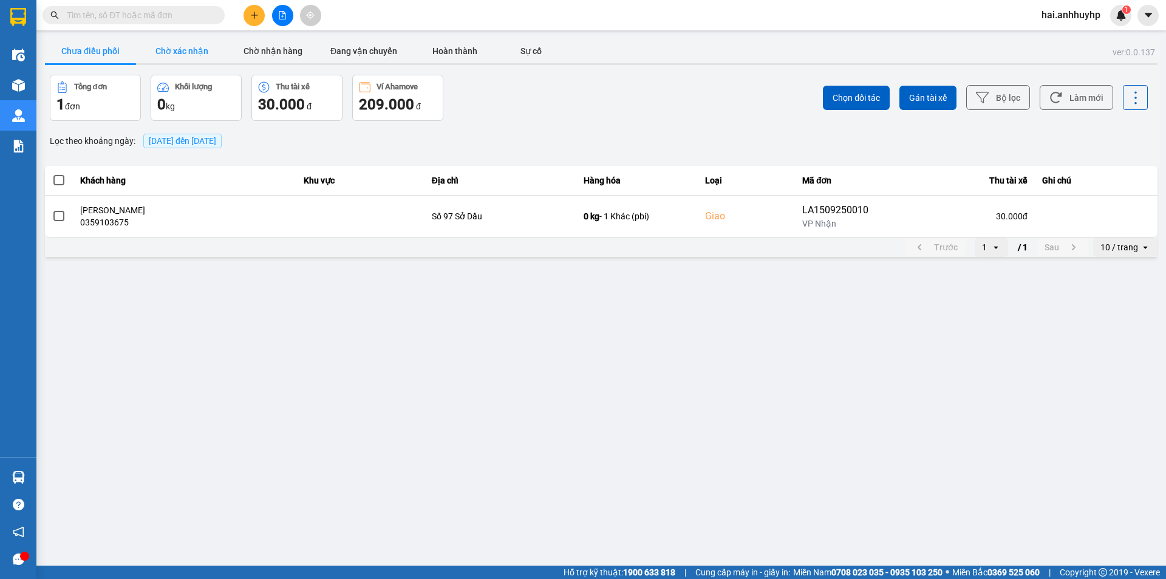
click at [172, 45] on button "Chờ xác nhận" at bounding box center [181, 51] width 91 height 24
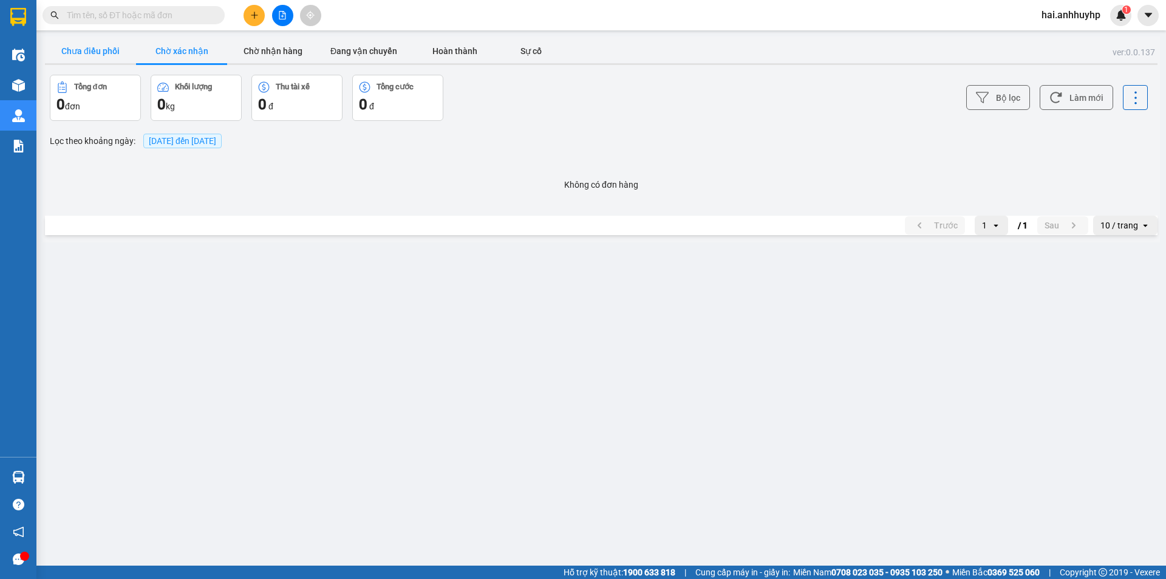
click at [117, 52] on button "Chưa điều phối" at bounding box center [90, 51] width 91 height 24
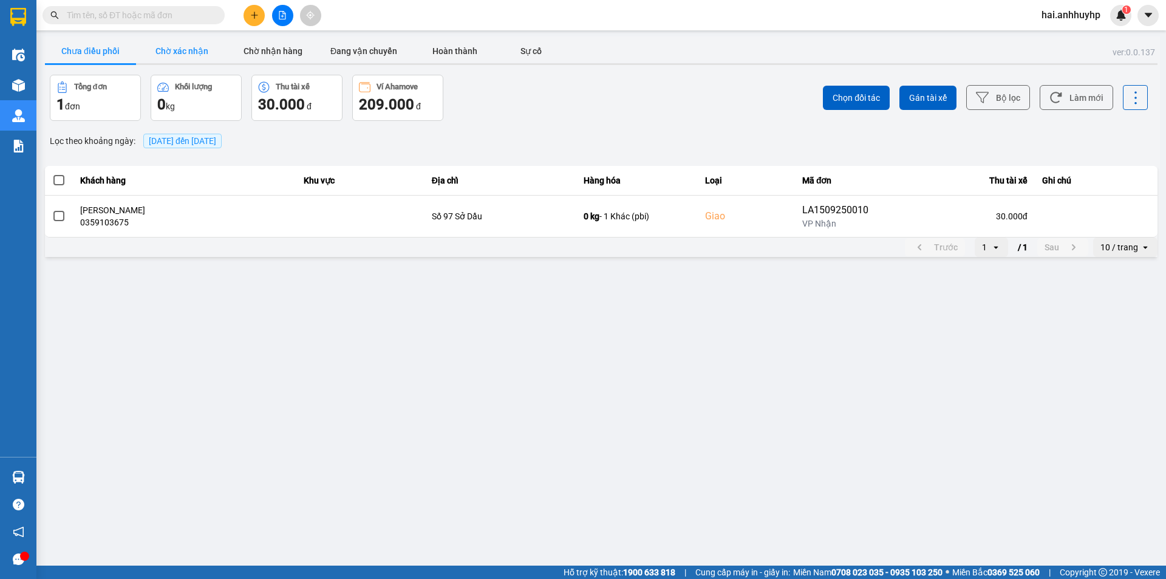
click at [203, 56] on button "Chờ xác nhận" at bounding box center [181, 51] width 91 height 24
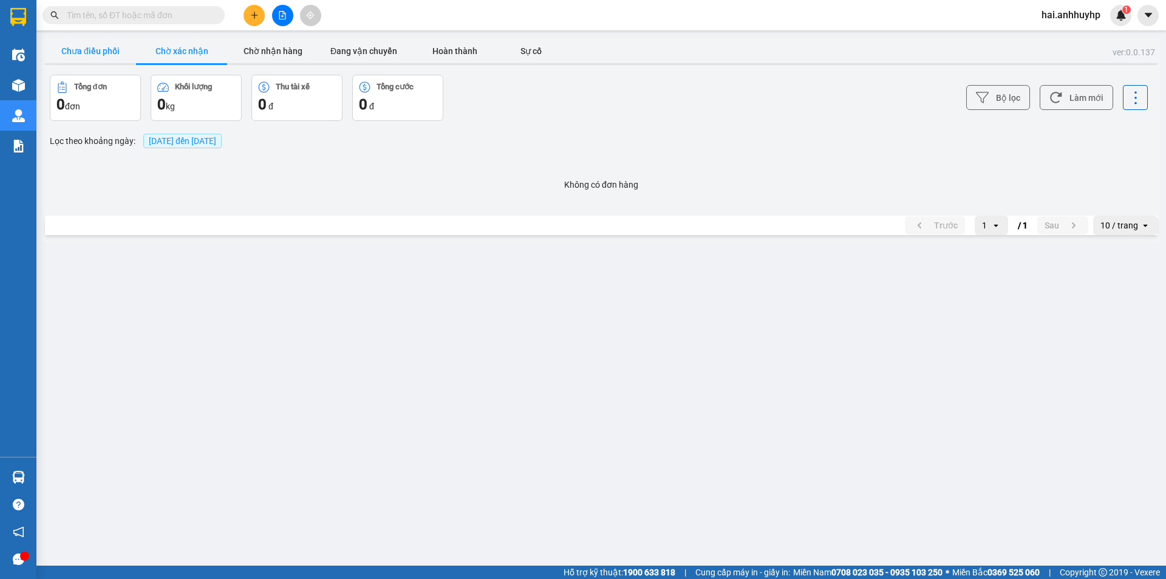
click at [100, 53] on button "Chưa điều phối" at bounding box center [90, 51] width 91 height 24
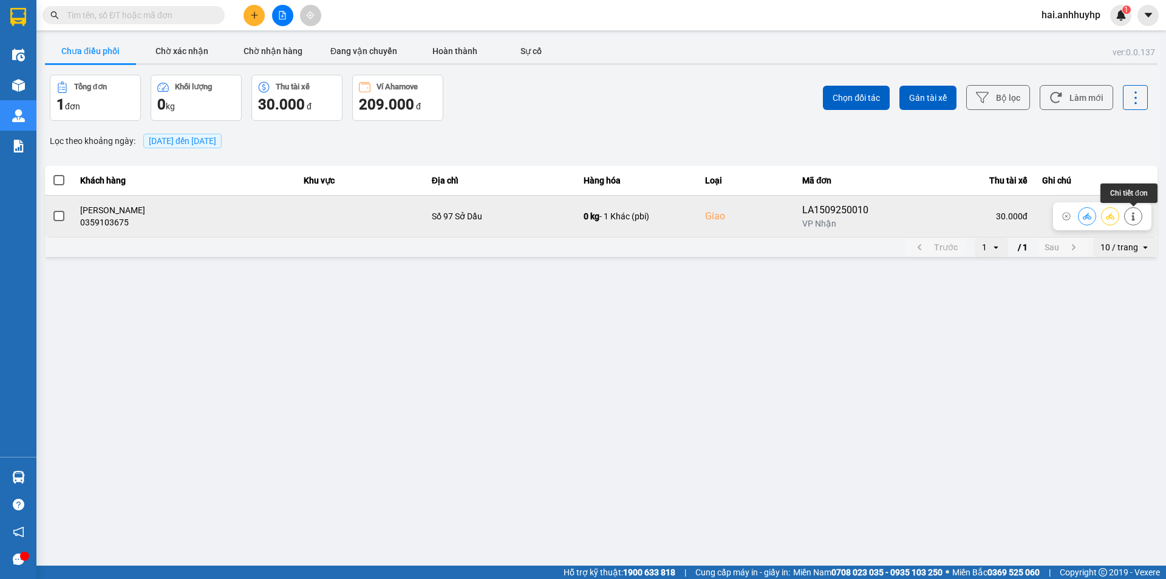
click at [1133, 216] on icon at bounding box center [1132, 216] width 3 height 9
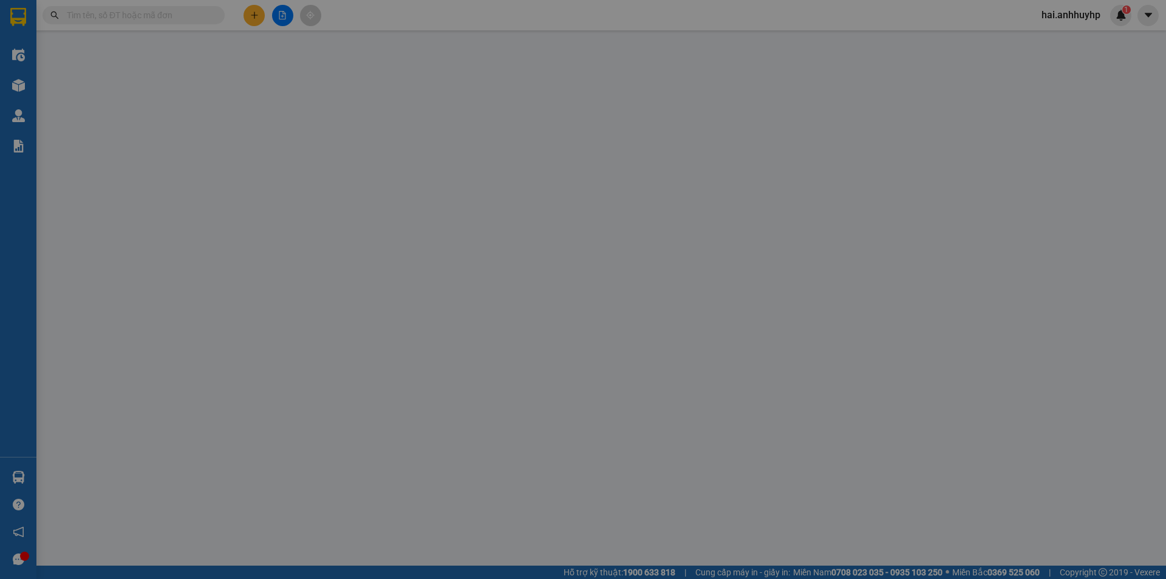
type input "0937714375"
type input "[PERSON_NAME]"
type input "0359103675"
type input "[PERSON_NAME]"
type input "sửa để ship ngoài"
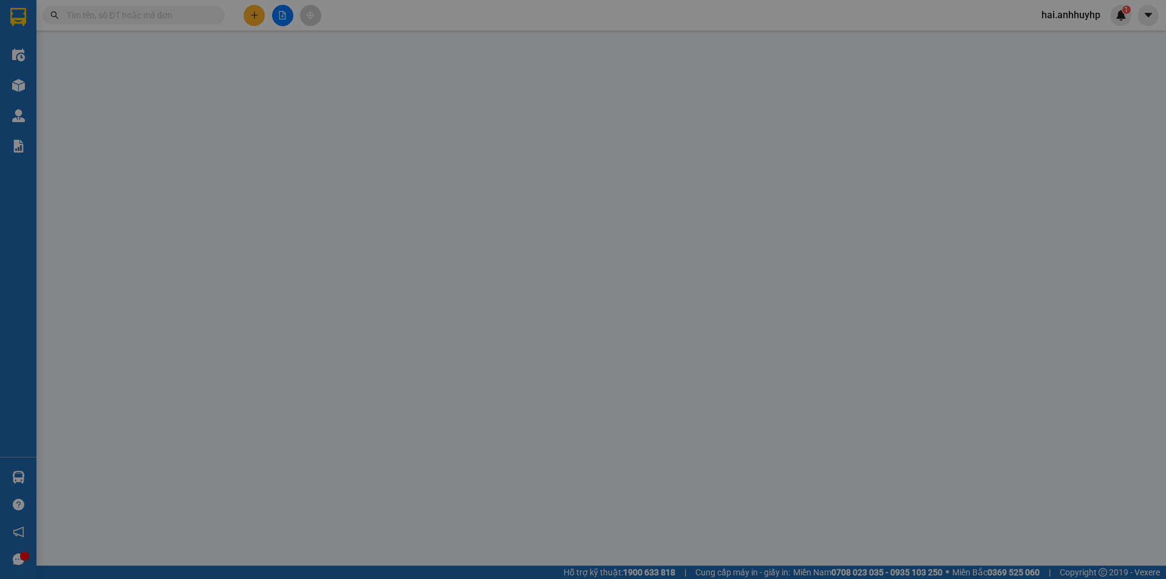
type input "30.000"
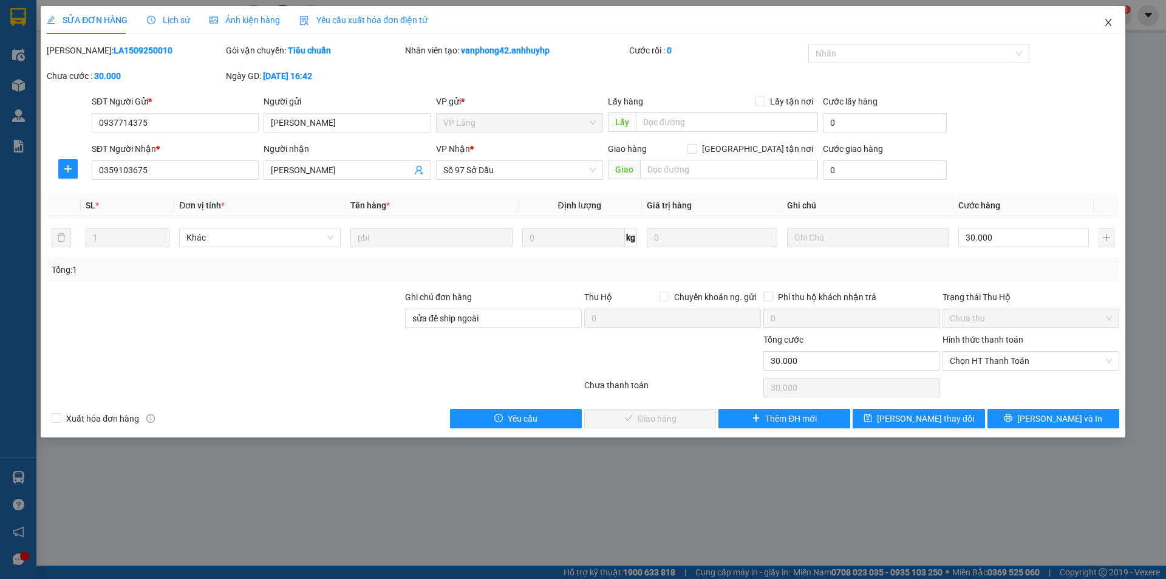
click at [1109, 26] on icon "close" at bounding box center [1108, 23] width 10 height 10
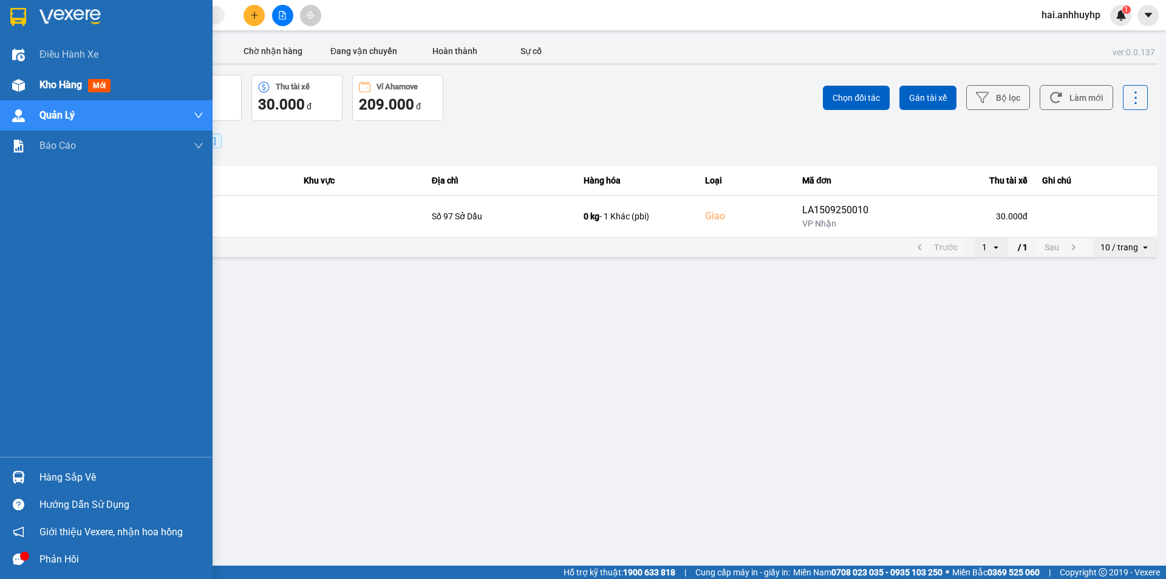
click at [52, 84] on span "Kho hàng" at bounding box center [60, 85] width 43 height 12
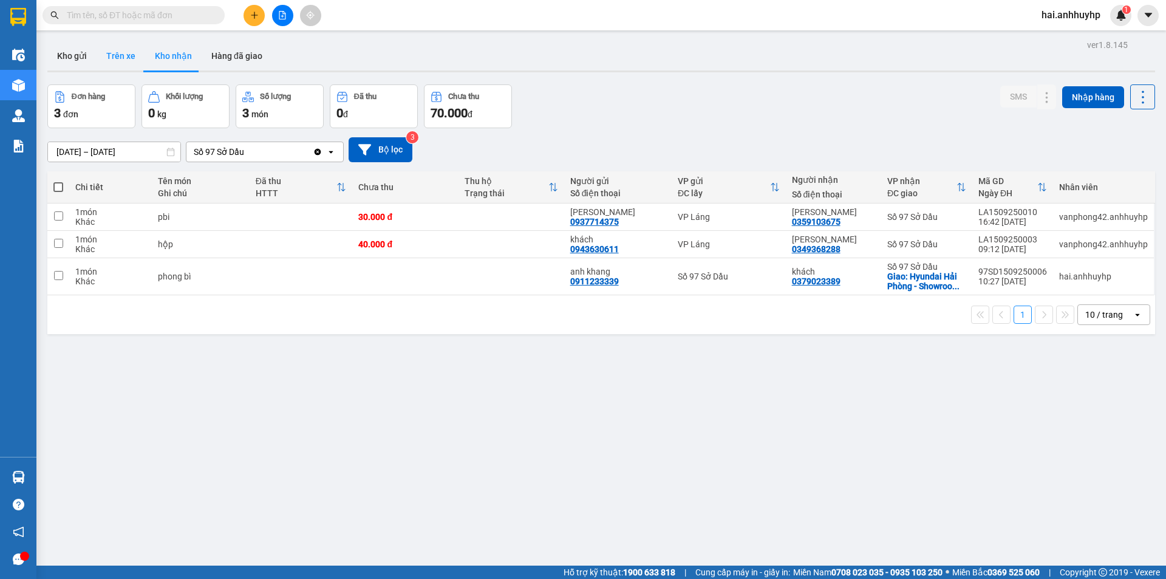
click at [123, 52] on button "Trên xe" at bounding box center [121, 55] width 49 height 29
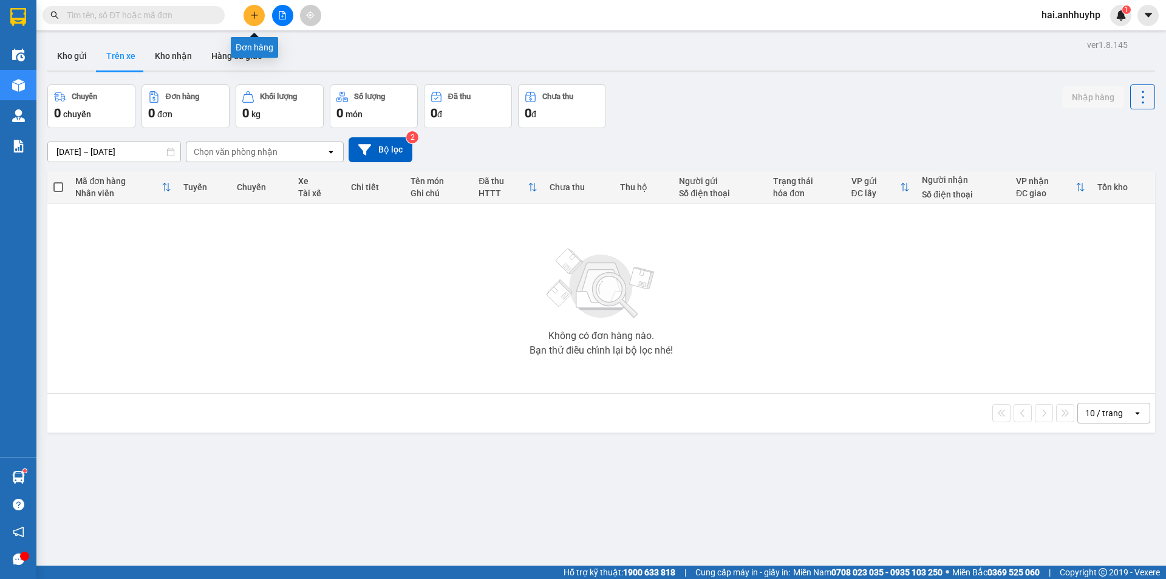
click at [254, 17] on icon "plus" at bounding box center [254, 15] width 1 height 7
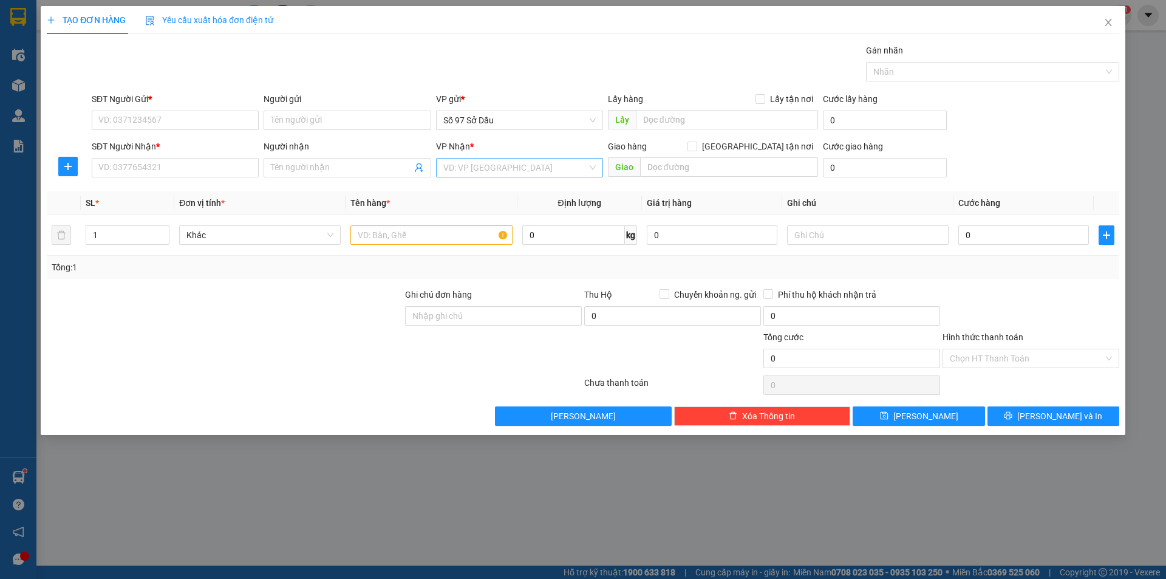
click at [550, 169] on input "search" at bounding box center [515, 167] width 144 height 18
click at [506, 225] on div "VP Láng" at bounding box center [519, 230] width 152 height 13
click at [660, 169] on input "text" at bounding box center [729, 166] width 178 height 19
click at [696, 145] on input "[GEOGRAPHIC_DATA] tận nơi" at bounding box center [691, 145] width 9 height 9
checkbox input "true"
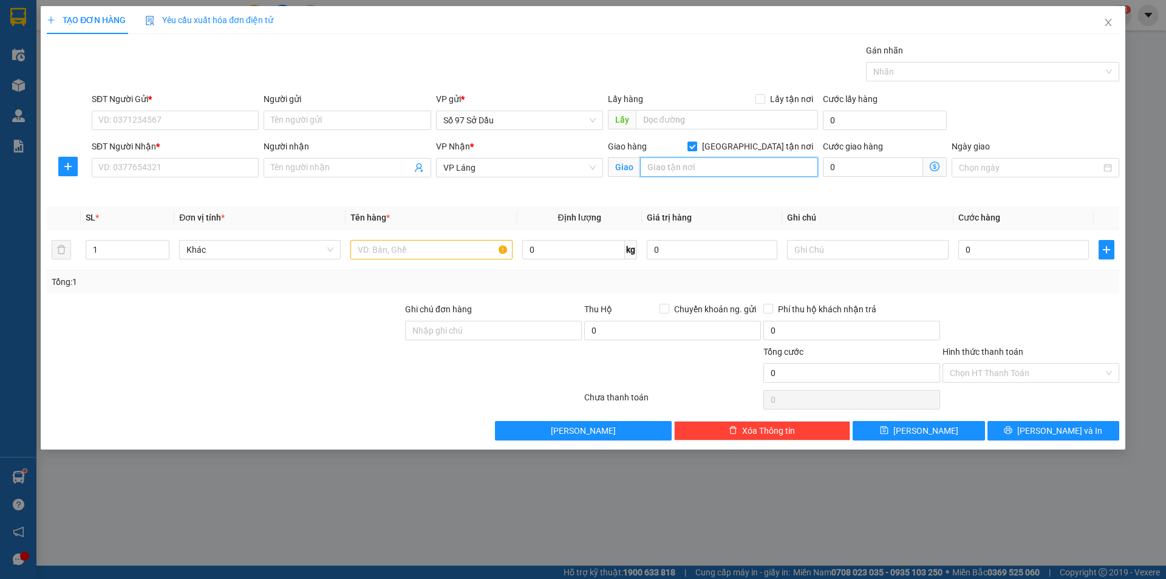
click at [737, 163] on input "text" at bounding box center [729, 166] width 178 height 19
paste input "73 P. [GEOGRAPHIC_DATA], [DEMOGRAPHIC_DATA], [GEOGRAPHIC_DATA], [GEOGRAPHIC_DAT…"
type input "73 P. [GEOGRAPHIC_DATA], [DEMOGRAPHIC_DATA], [GEOGRAPHIC_DATA], [GEOGRAPHIC_DAT…"
click at [934, 168] on icon "dollar-circle" at bounding box center [935, 167] width 10 height 10
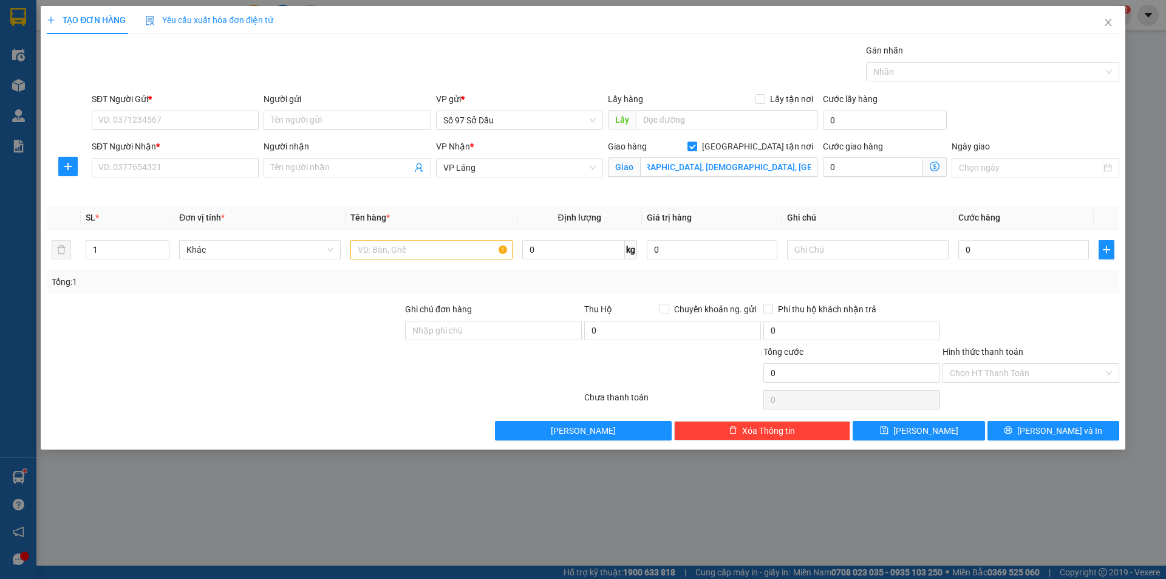
scroll to position [0, 0]
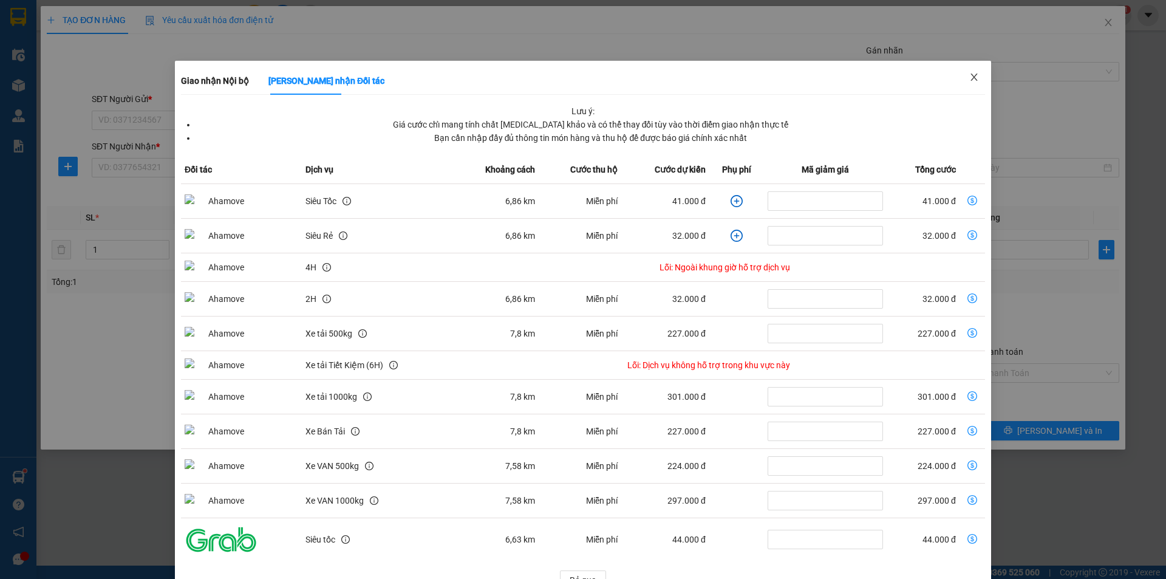
click at [969, 78] on icon "close" at bounding box center [974, 77] width 10 height 10
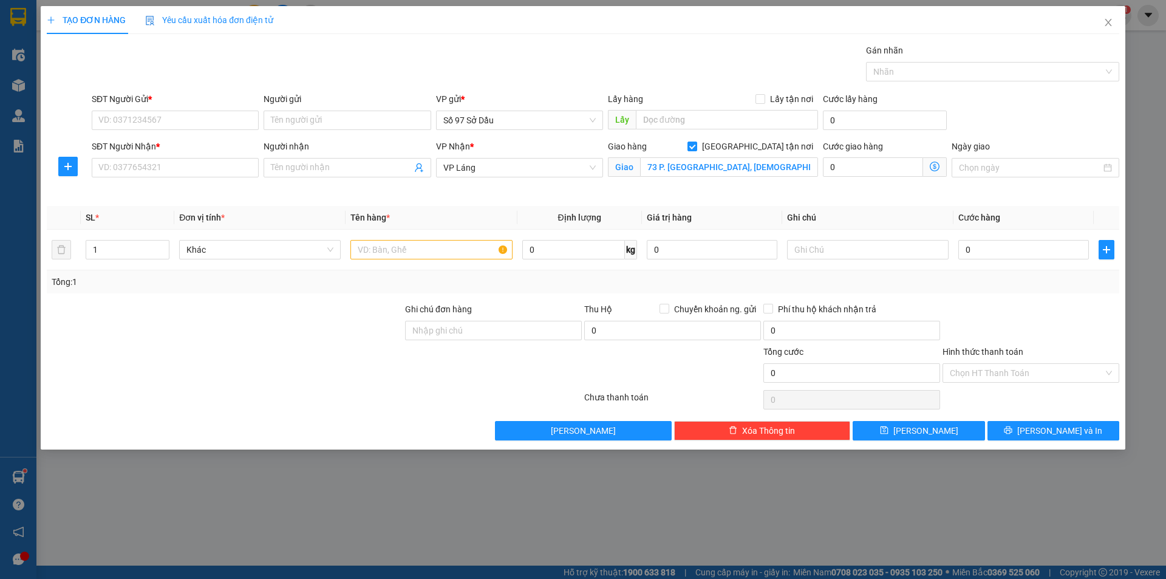
click at [14, 90] on div "TẠO ĐƠN HÀNG Yêu cầu xuất hóa đơn điện tử Transit Pickup Surcharge Ids Transit …" at bounding box center [583, 289] width 1166 height 579
click at [16, 83] on div "TẠO ĐƠN HÀNG Yêu cầu xuất hóa đơn điện tử Transit Pickup Surcharge Ids Transit …" at bounding box center [583, 289] width 1166 height 579
click at [794, 514] on div "TẠO ĐƠN HÀNG Yêu cầu xuất hóa đơn điện tử Transit Pickup Surcharge Ids Transit …" at bounding box center [583, 289] width 1166 height 579
click at [1113, 21] on span "Close" at bounding box center [1108, 23] width 34 height 34
